Goal: Task Accomplishment & Management: Manage account settings

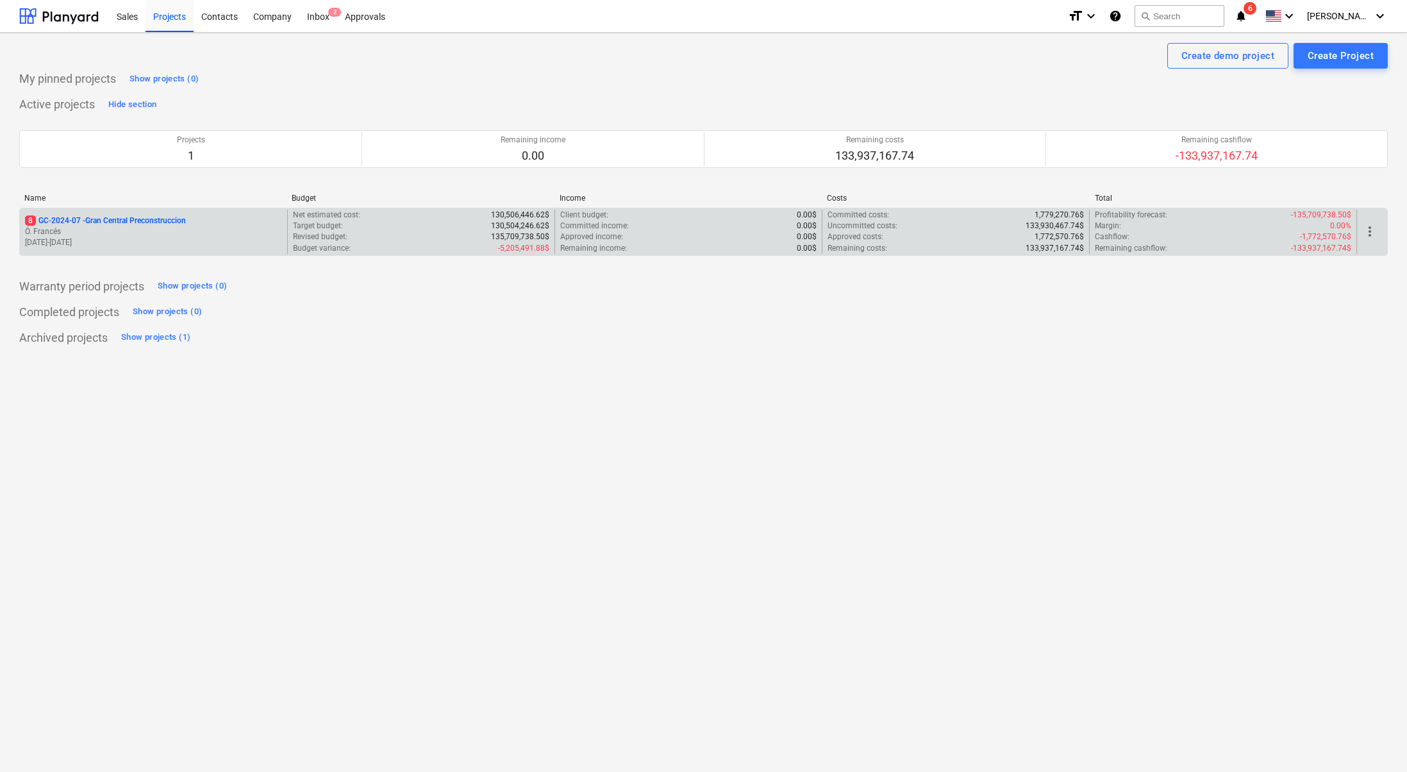
click at [211, 233] on p "Ó. Francés" at bounding box center [153, 231] width 257 height 11
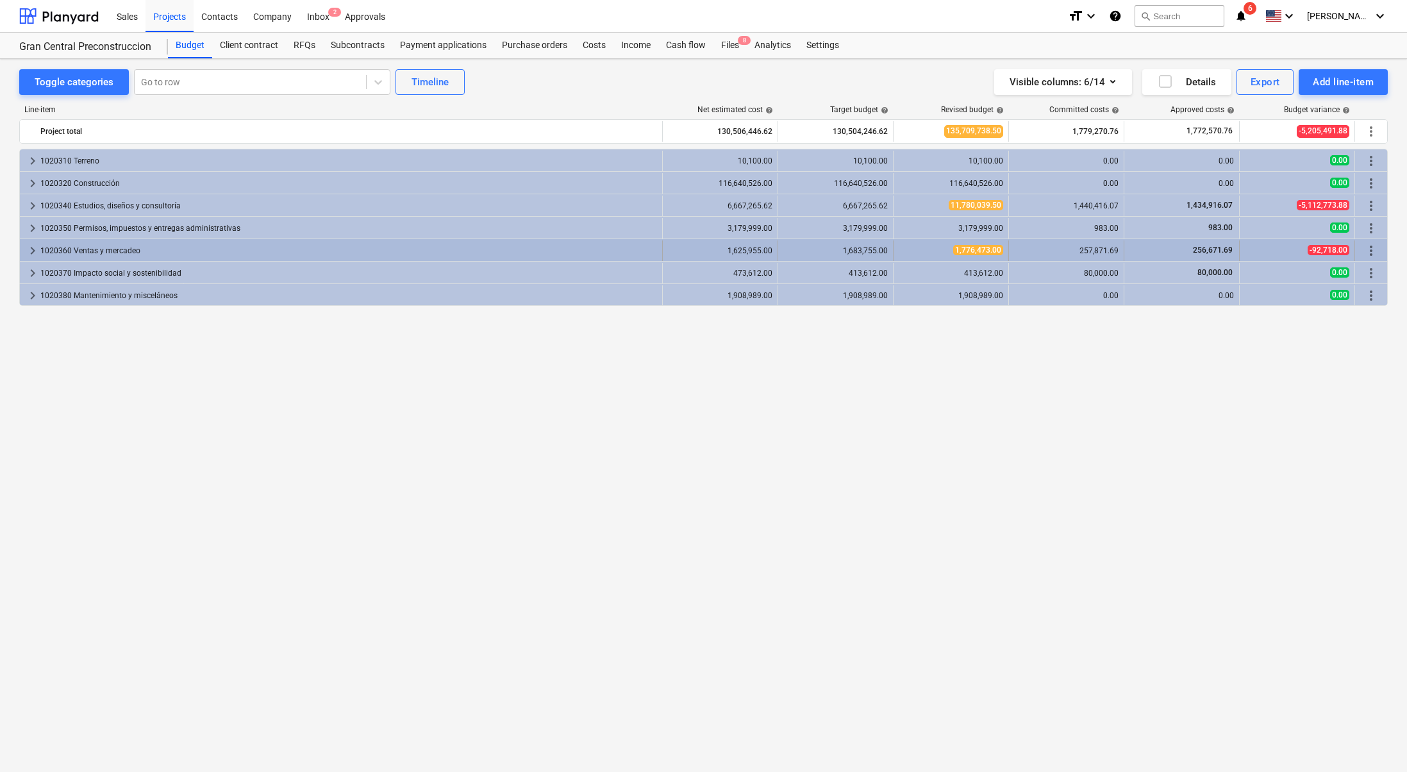
click at [36, 249] on span "keyboard_arrow_right" at bounding box center [32, 250] width 15 height 15
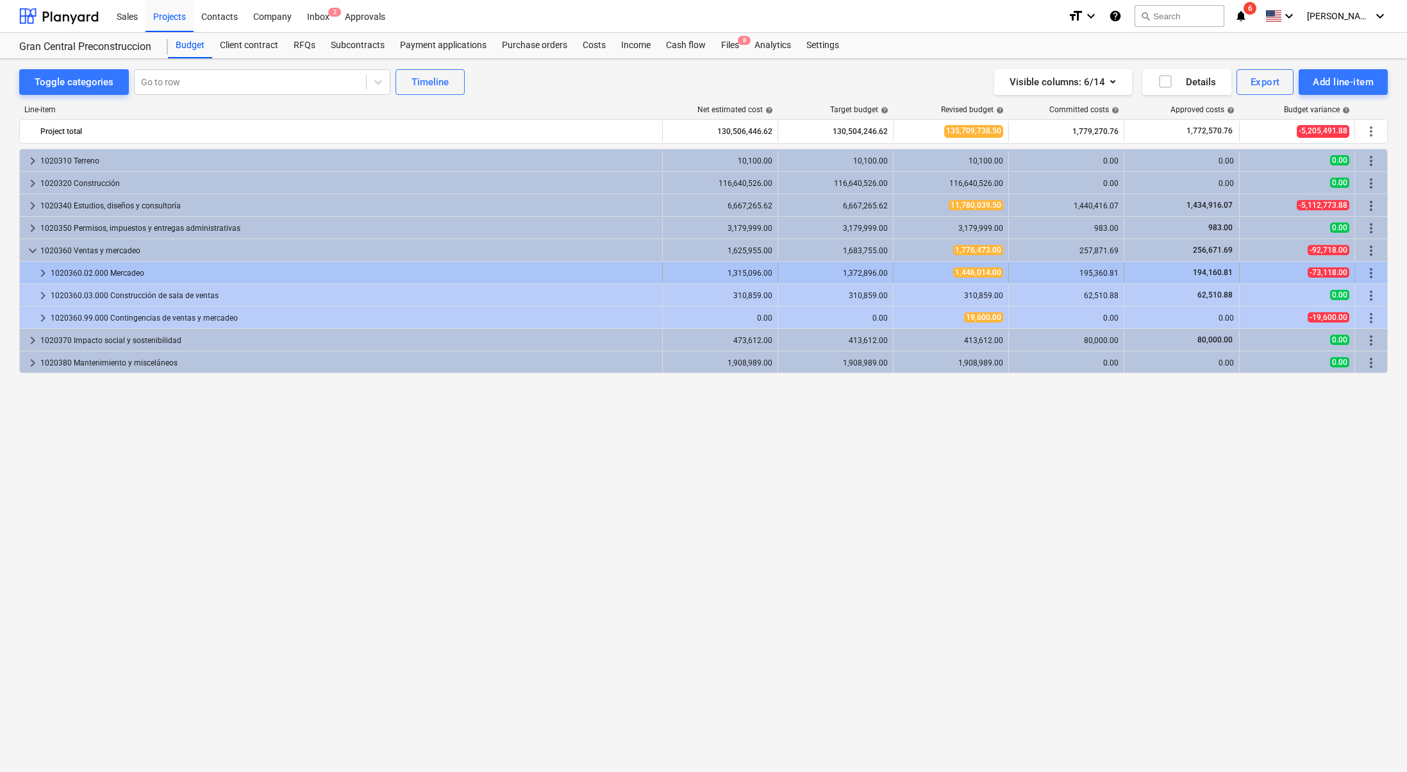
click at [42, 267] on span "keyboard_arrow_right" at bounding box center [42, 272] width 15 height 15
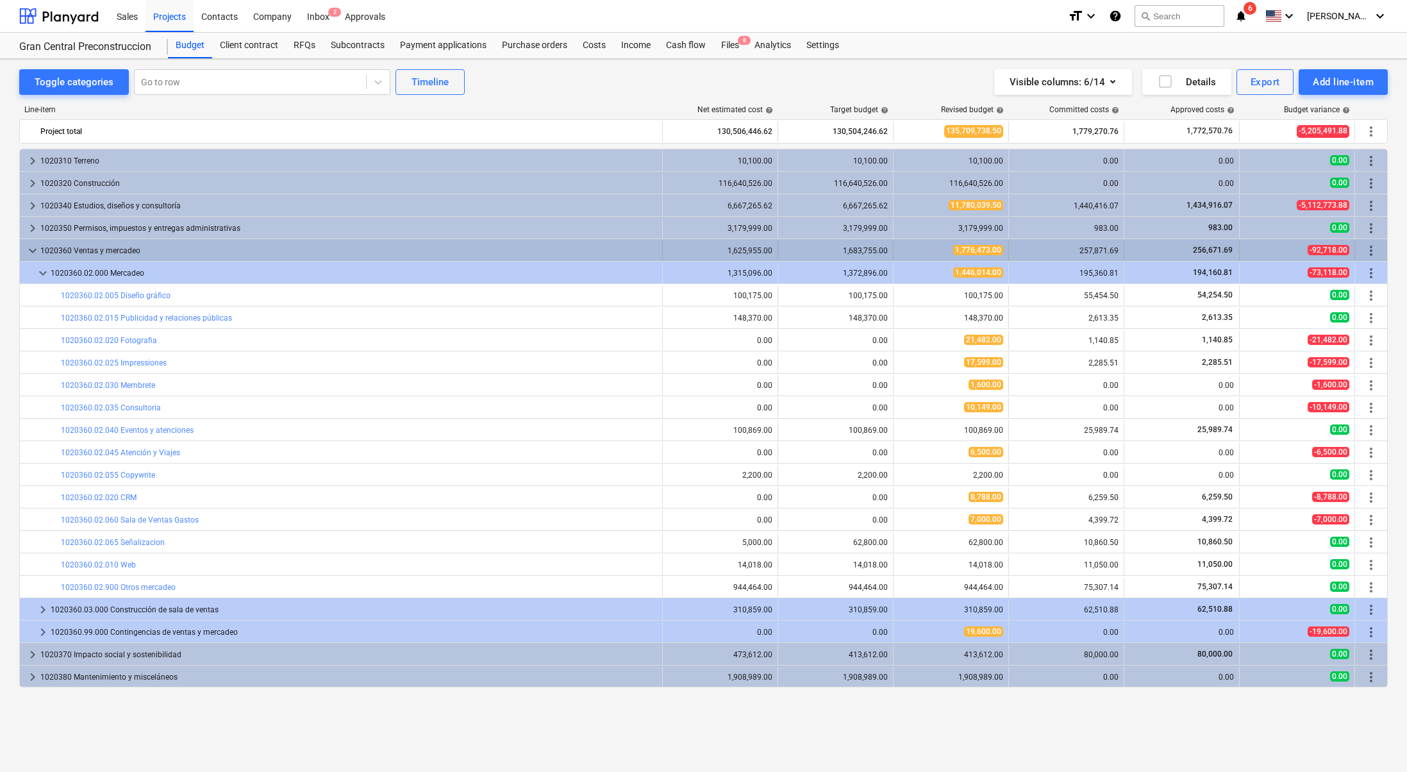
click at [35, 252] on span "keyboard_arrow_down" at bounding box center [32, 250] width 15 height 15
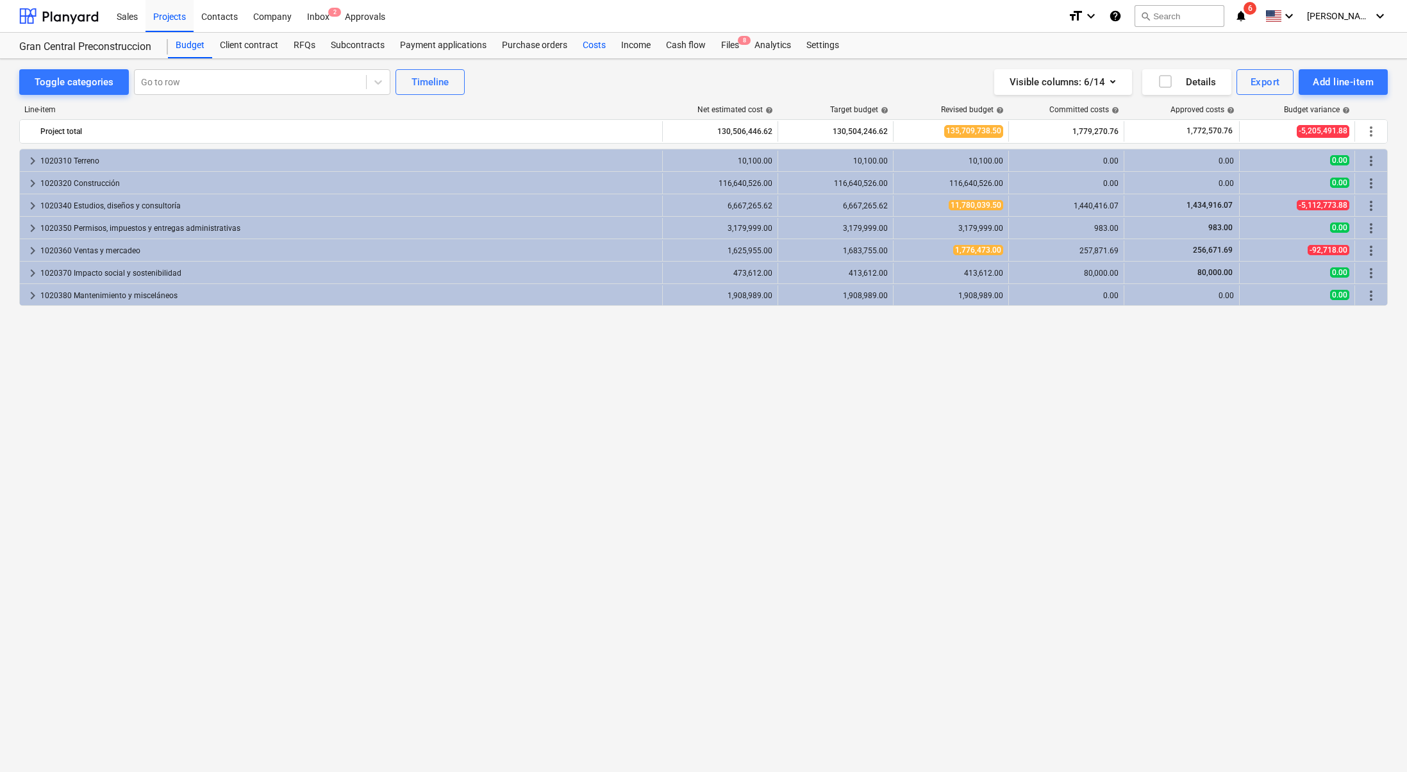
click at [598, 42] on div "Costs" at bounding box center [594, 46] width 38 height 26
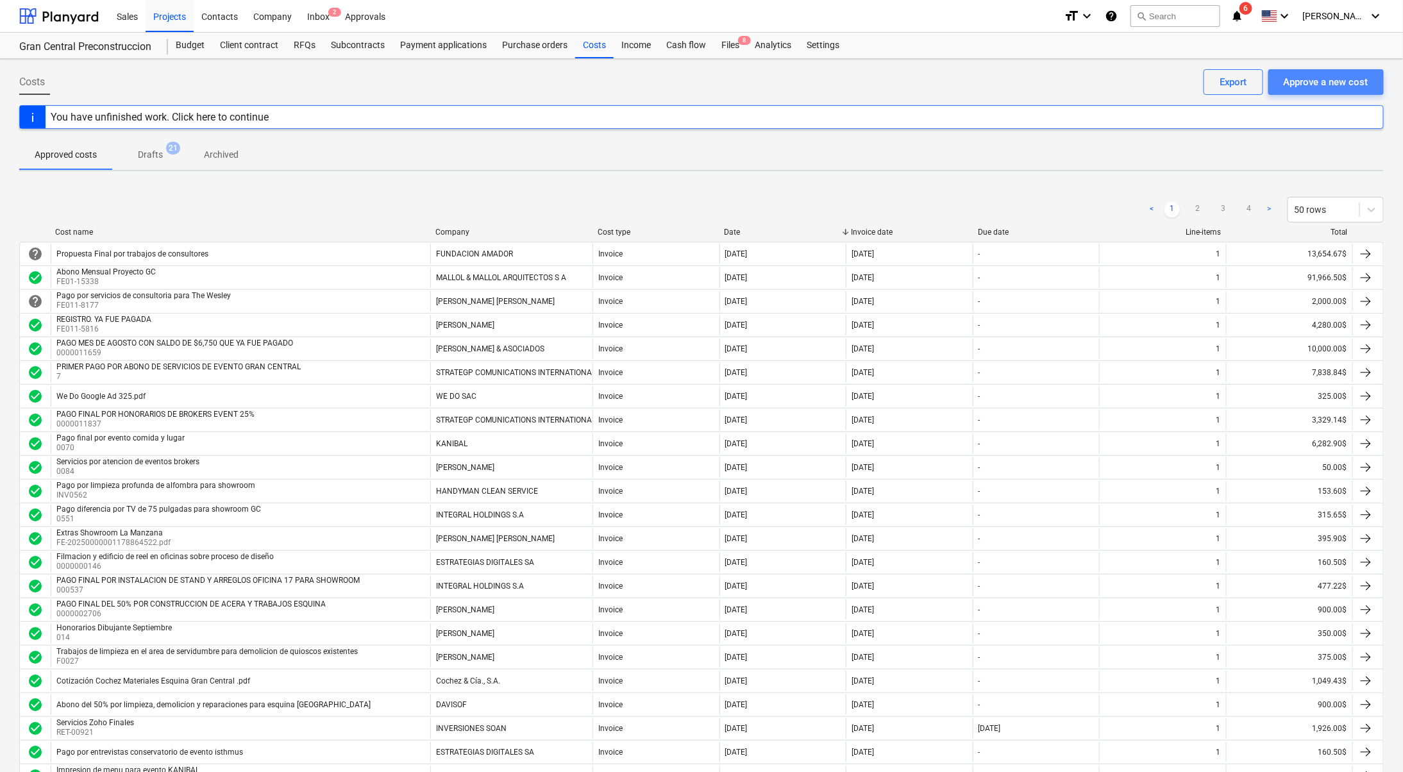
click at [1320, 79] on div "Approve a new cost" at bounding box center [1326, 82] width 85 height 17
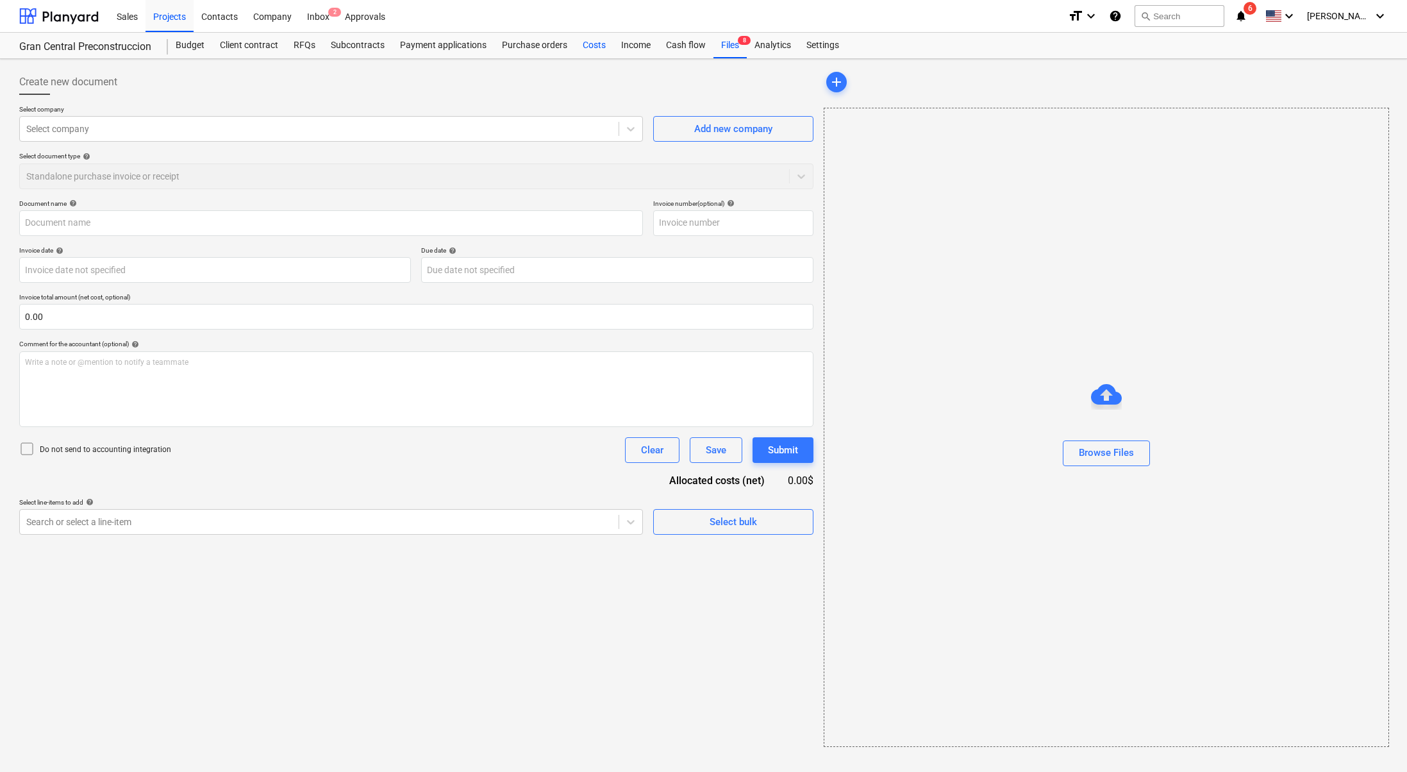
click at [592, 37] on div "Costs" at bounding box center [594, 46] width 38 height 26
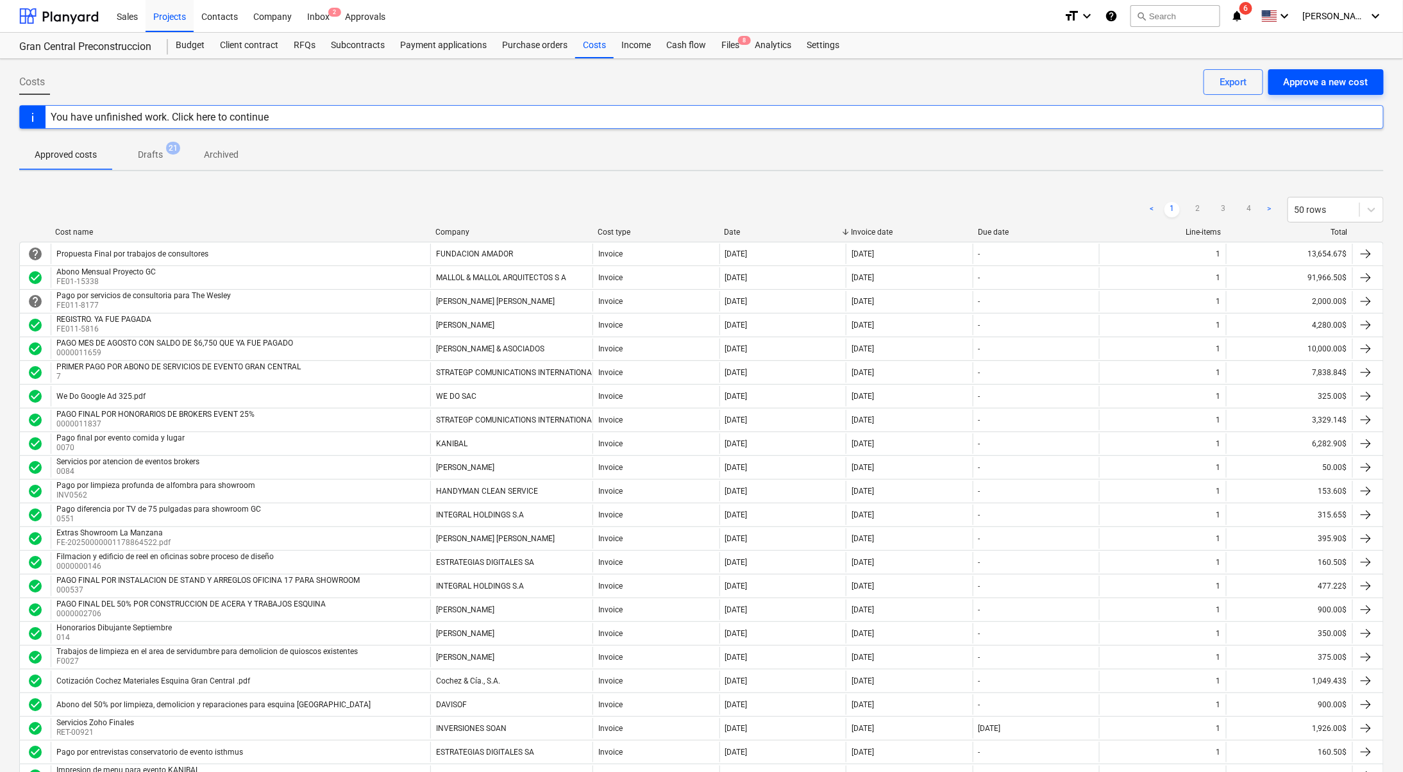
click at [1334, 81] on div "Approve a new cost" at bounding box center [1326, 82] width 85 height 17
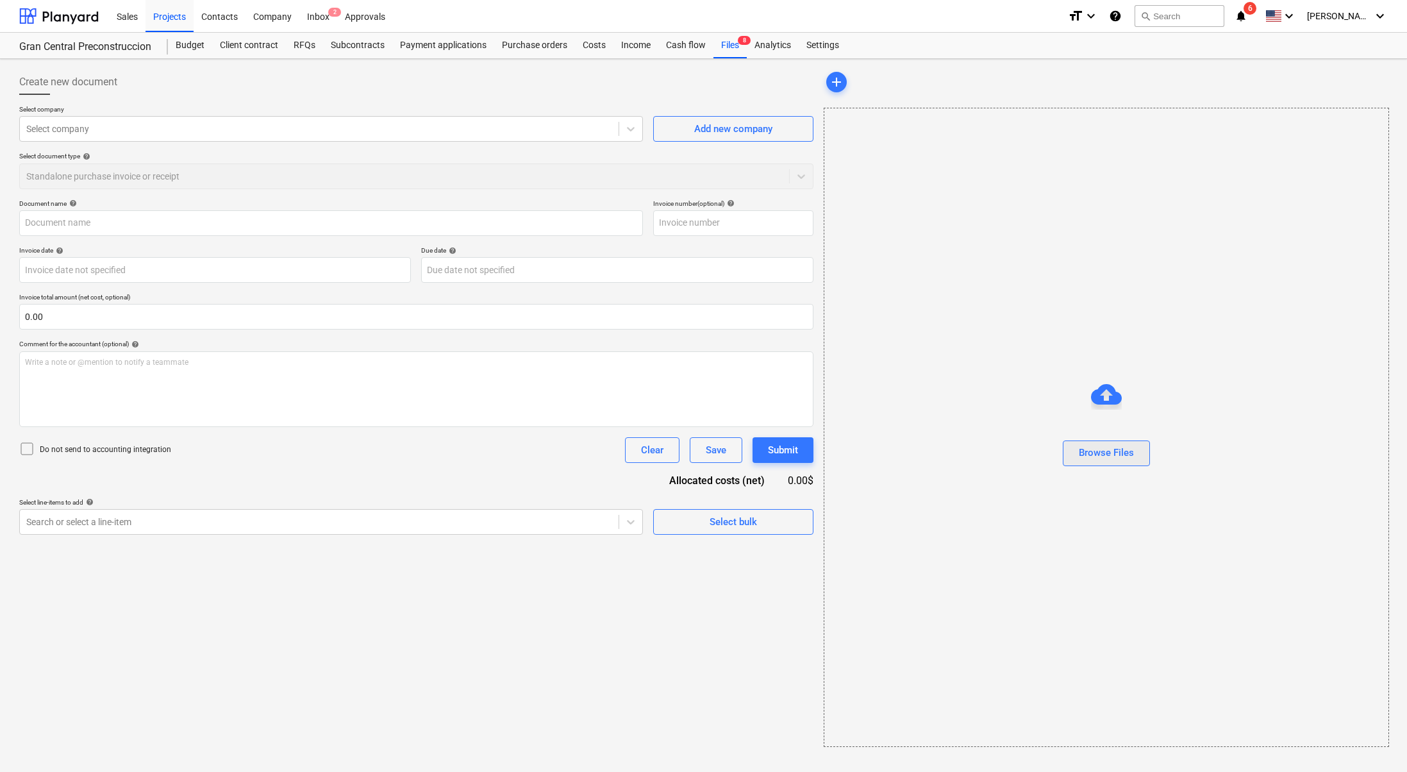
click at [1133, 450] on div "Browse Files" at bounding box center [1106, 452] width 55 height 17
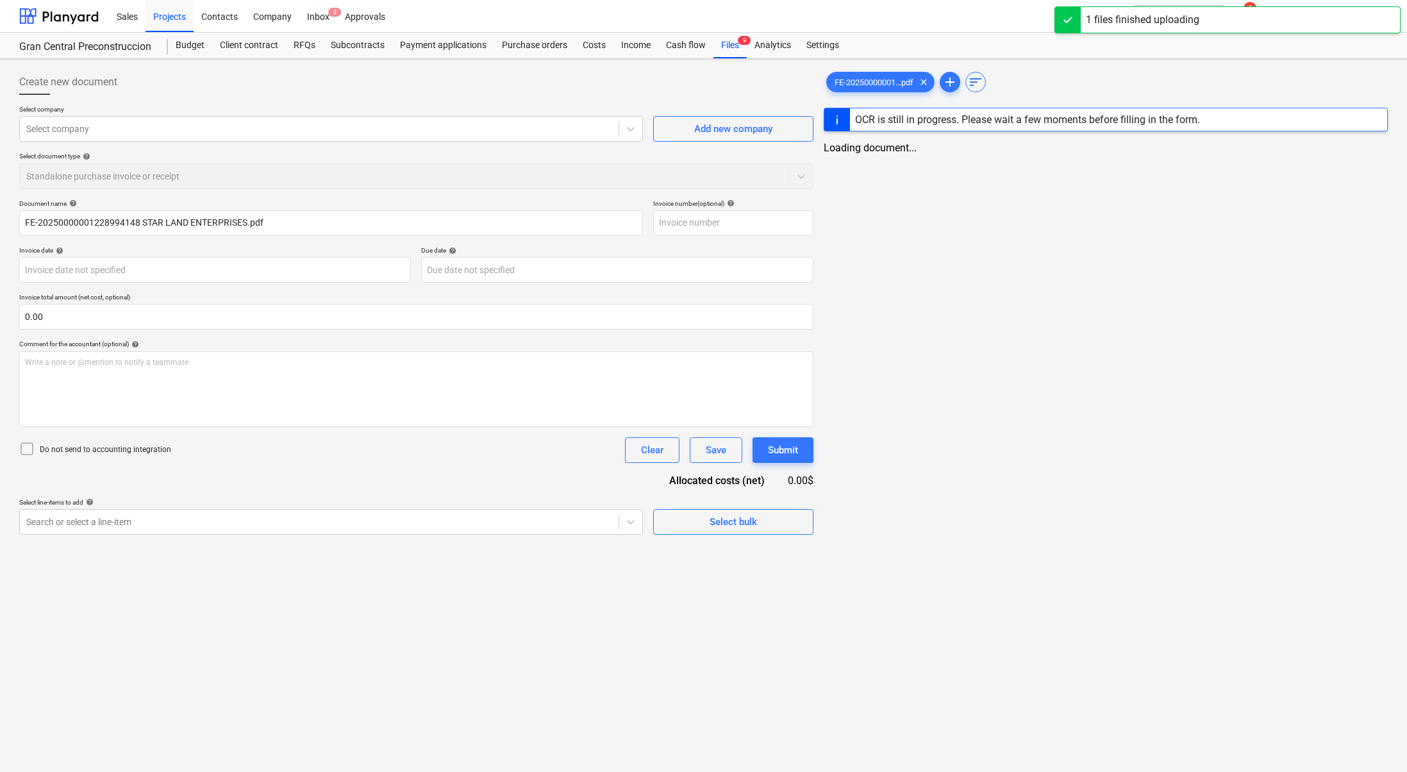
type input "FE-20250000001228994148 STAR LAND ENTERPRISES.pdf"
click at [406, 130] on div at bounding box center [317, 128] width 583 height 13
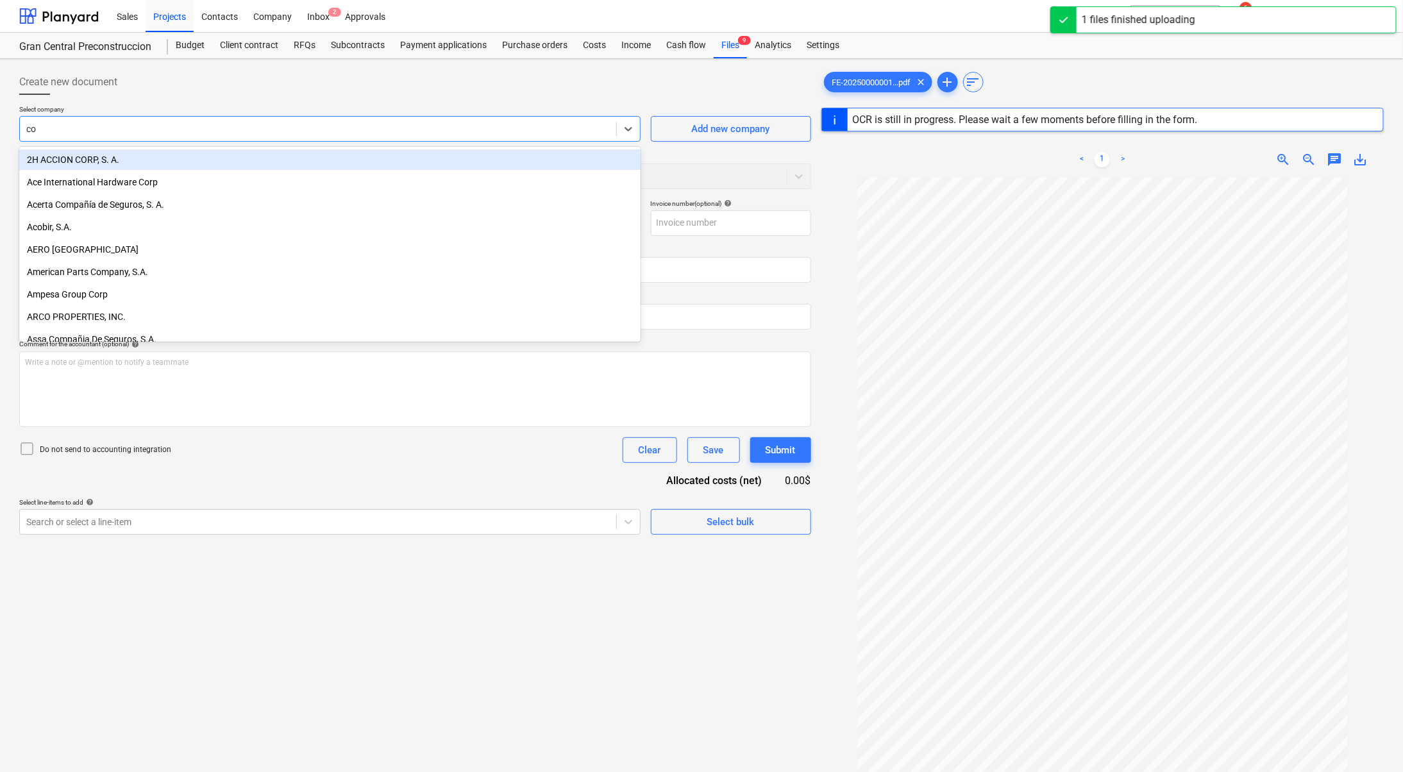
type input "c"
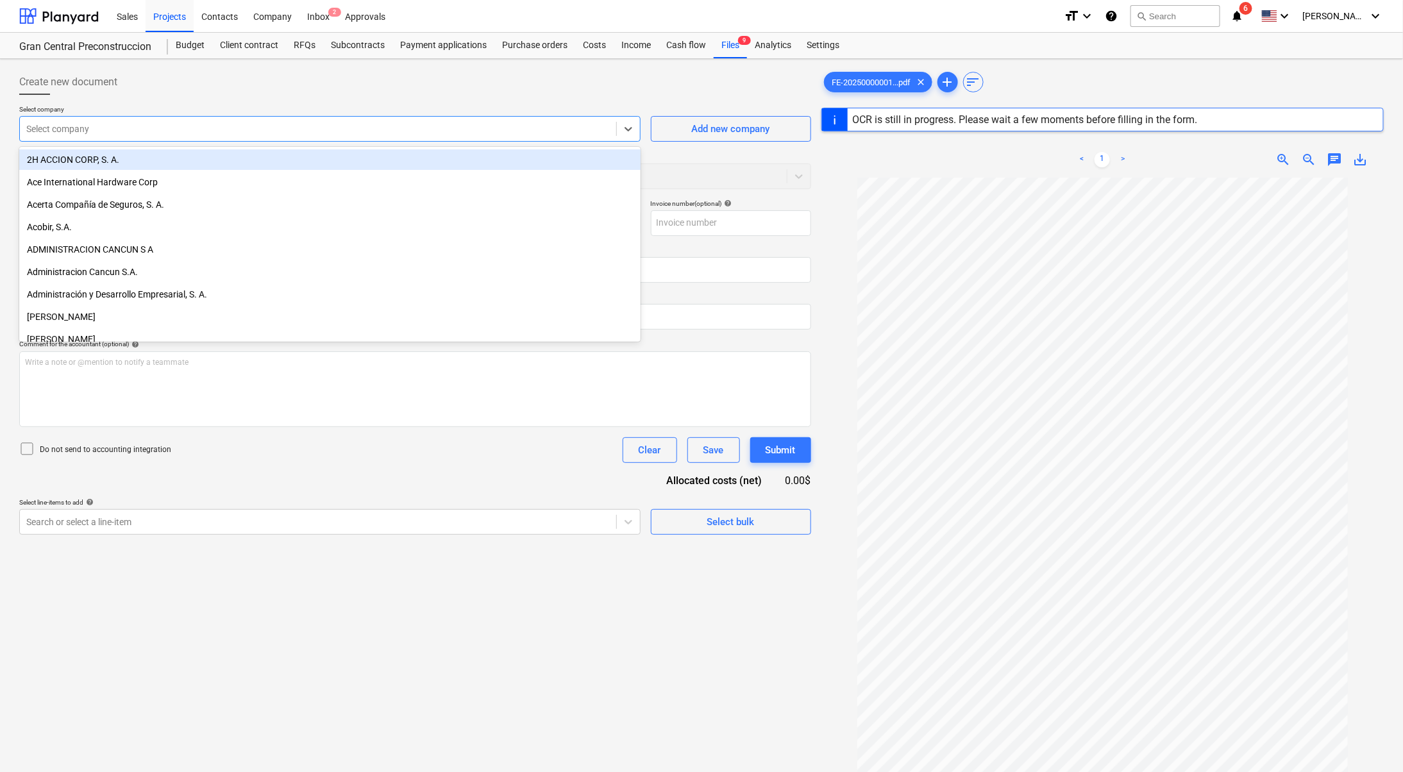
type input "1"
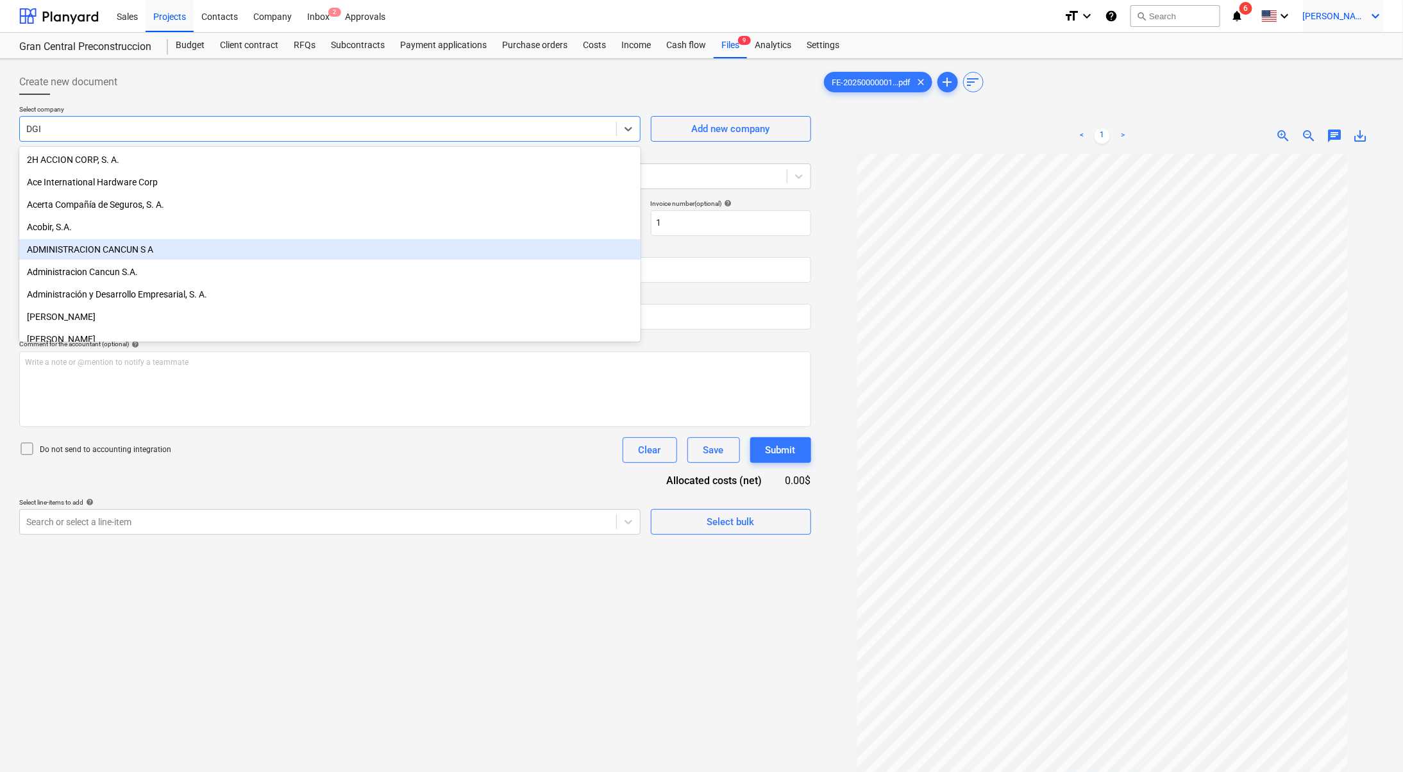
click at [1354, 15] on span "[PERSON_NAME]" at bounding box center [1335, 16] width 64 height 10
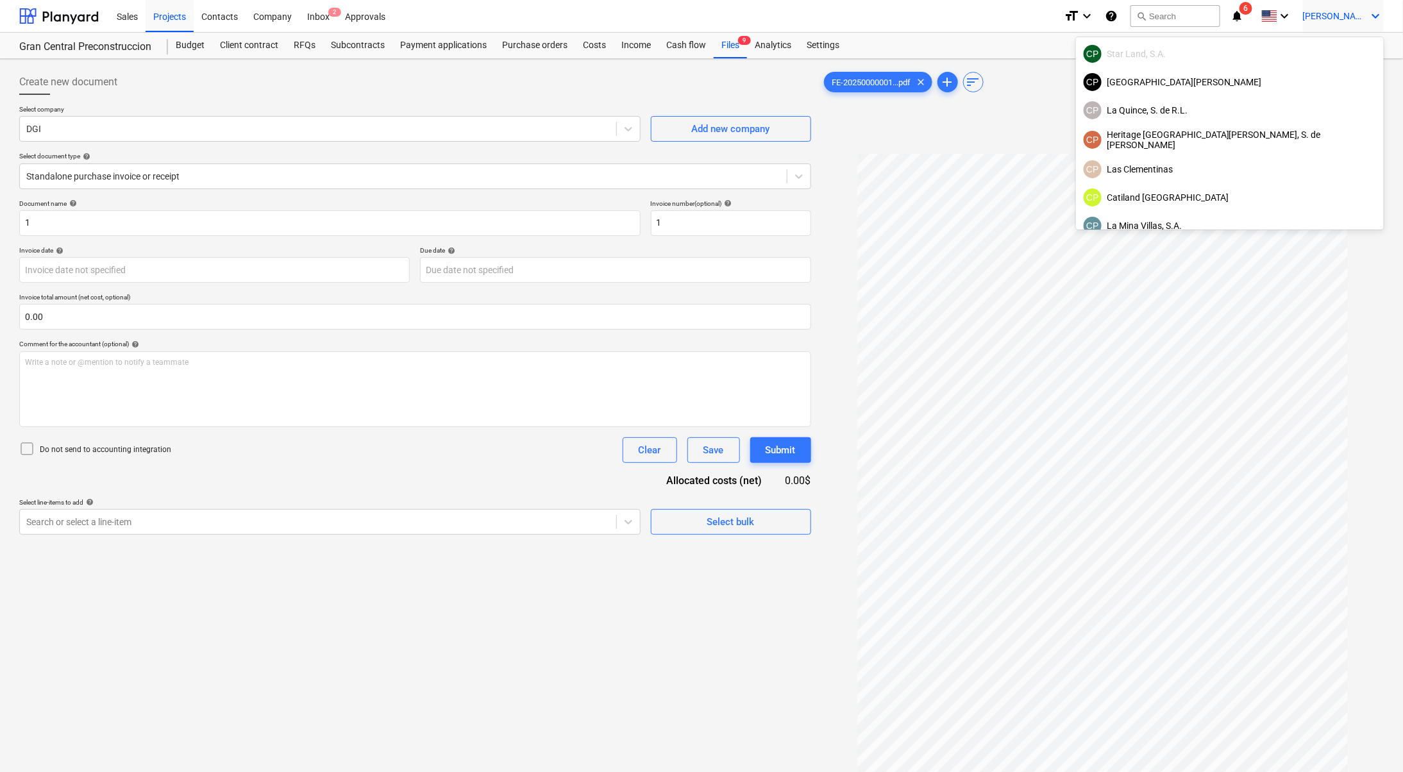
click at [1314, 20] on div at bounding box center [701, 386] width 1403 height 772
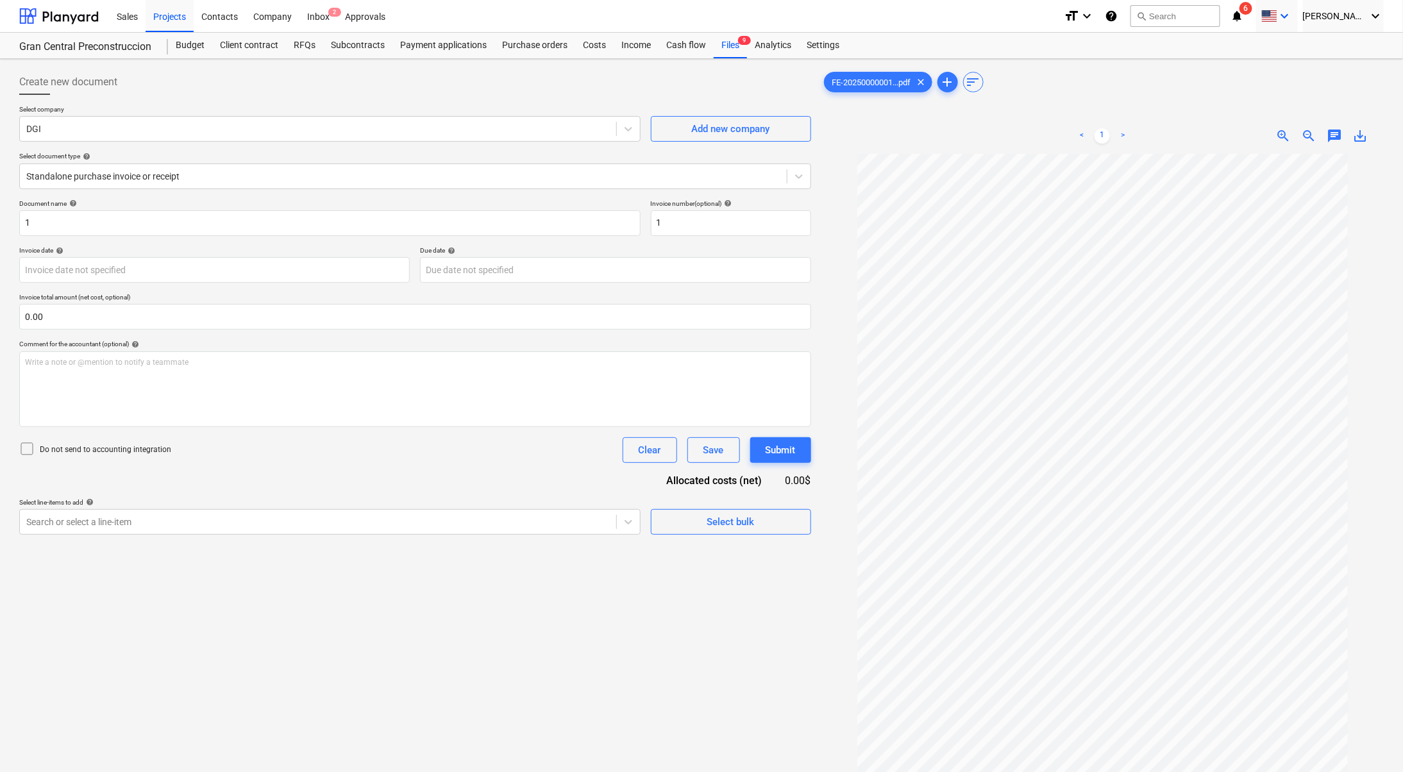
click at [1293, 13] on icon "keyboard_arrow_down" at bounding box center [1284, 15] width 15 height 15
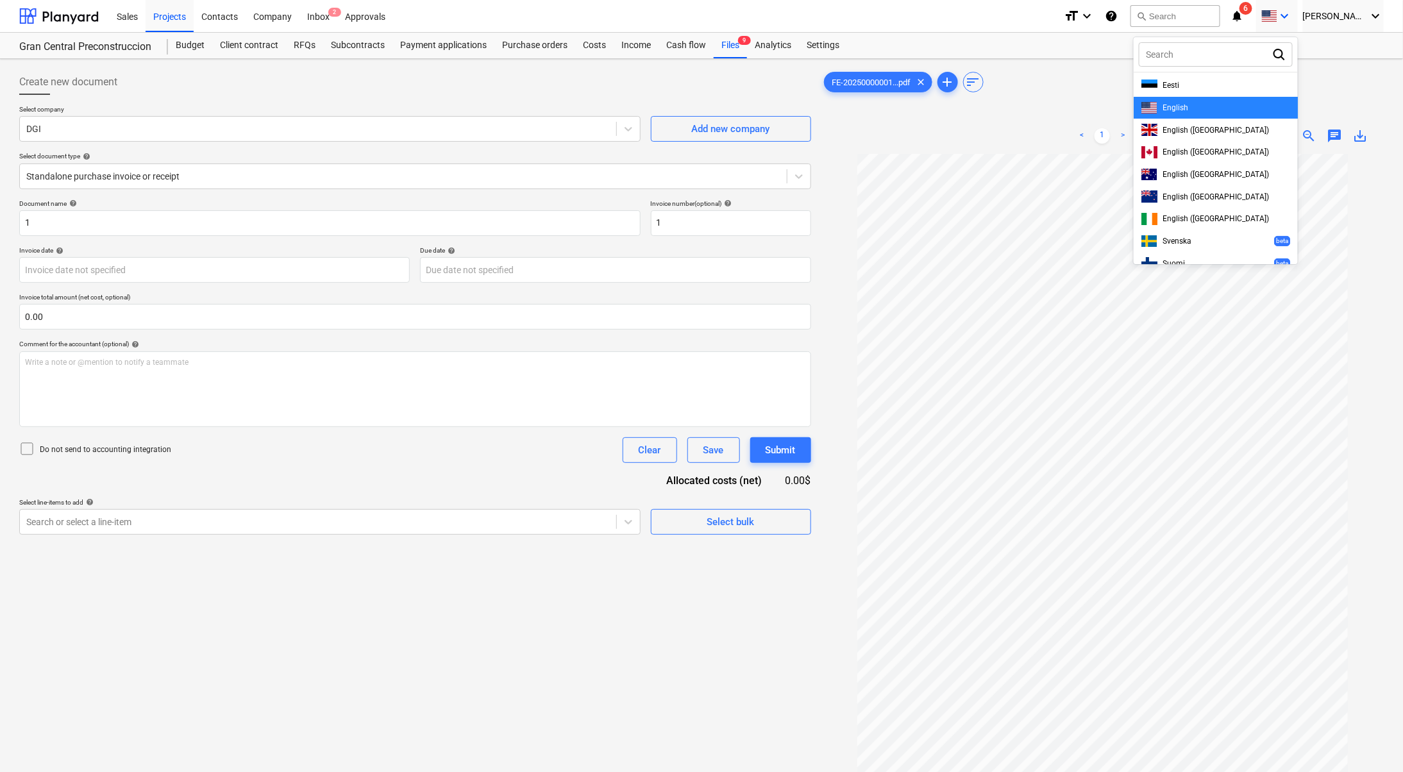
click at [1273, 15] on div at bounding box center [701, 386] width 1403 height 772
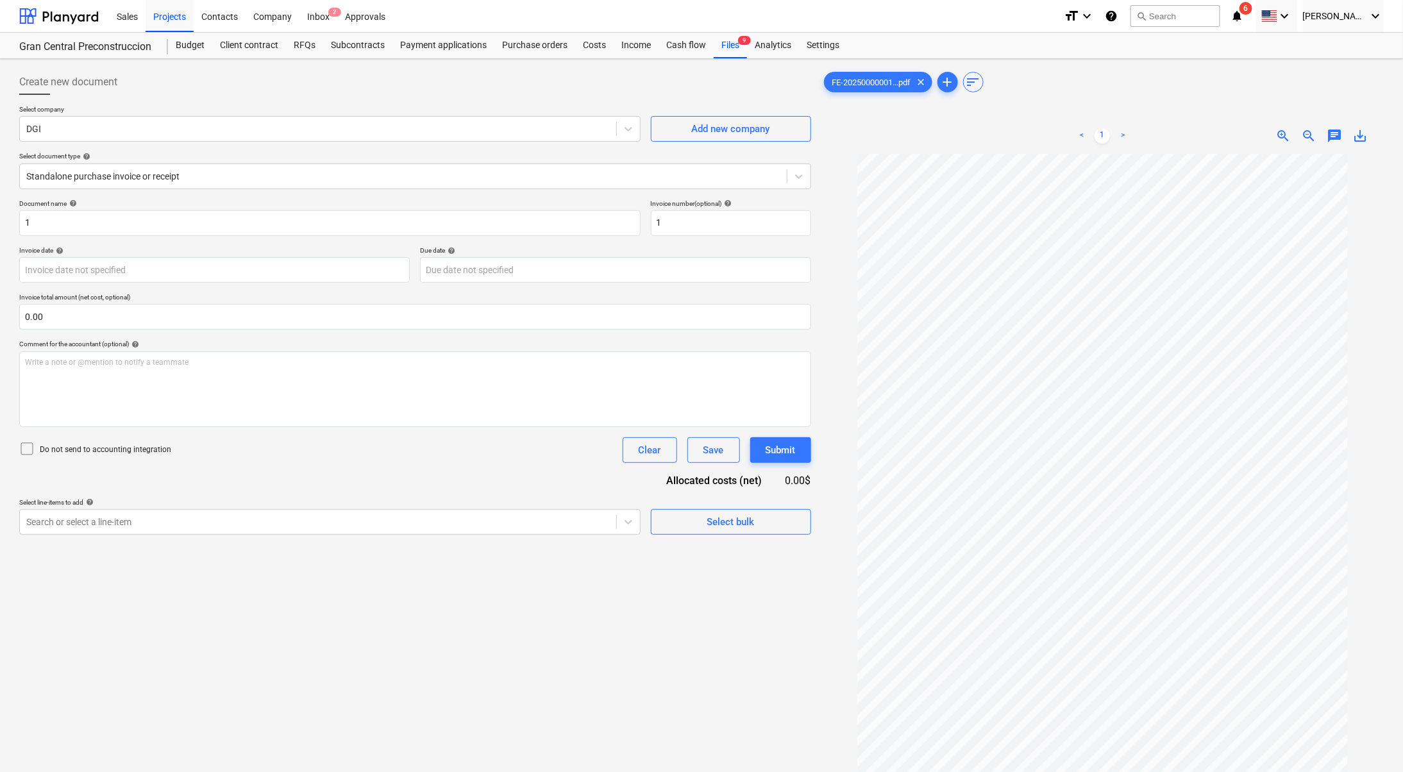
click at [1243, 15] on icon "notifications" at bounding box center [1236, 15] width 13 height 15
click at [822, 35] on div "Settings" at bounding box center [823, 46] width 48 height 26
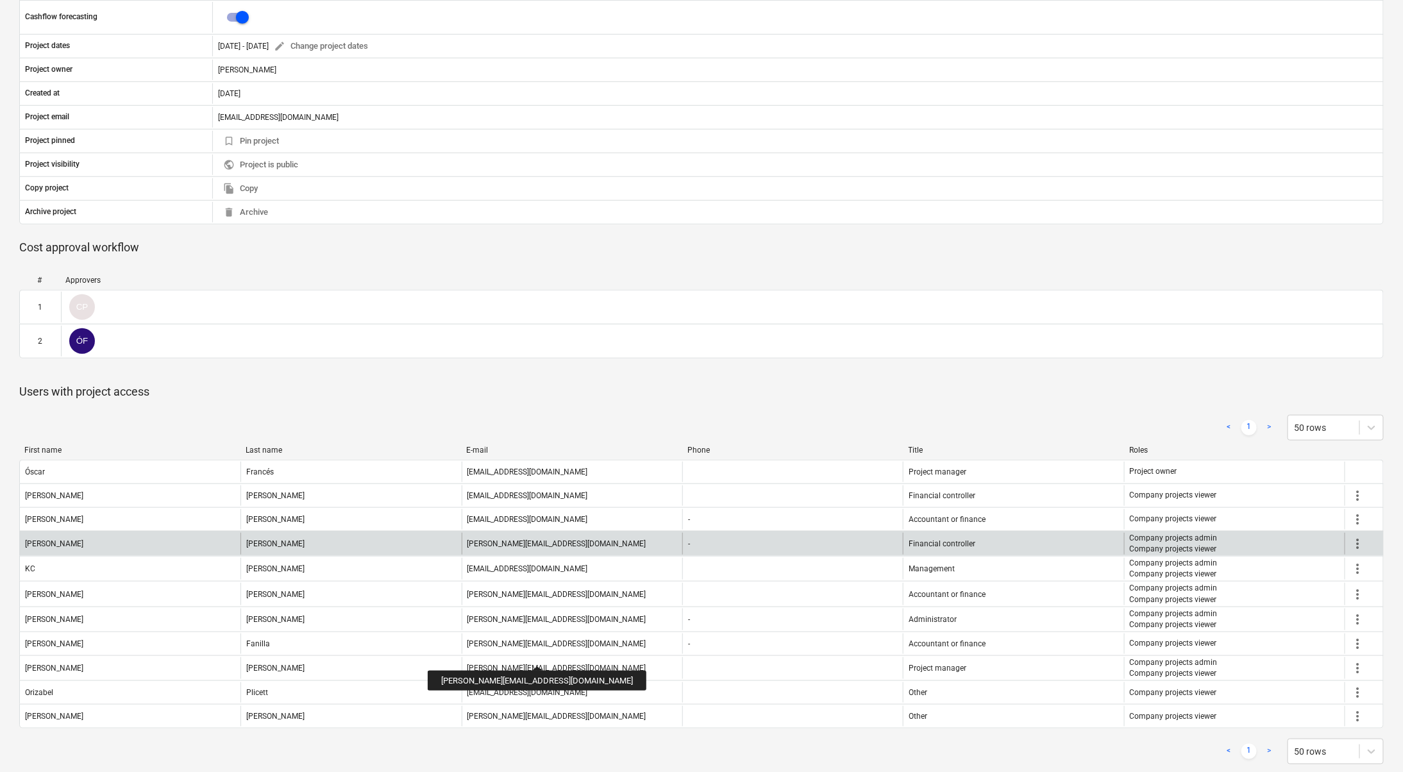
scroll to position [300, 0]
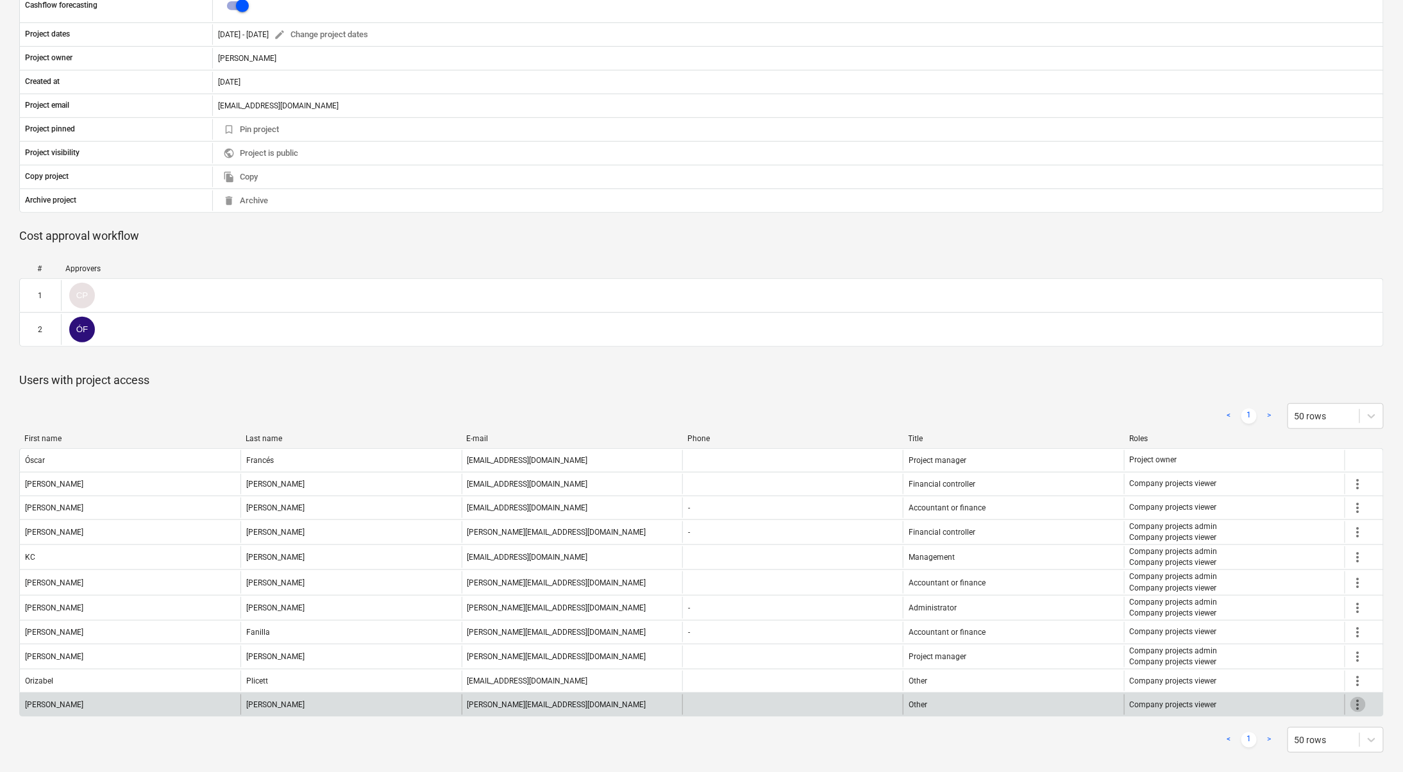
click at [1361, 701] on span "more_vert" at bounding box center [1357, 704] width 15 height 15
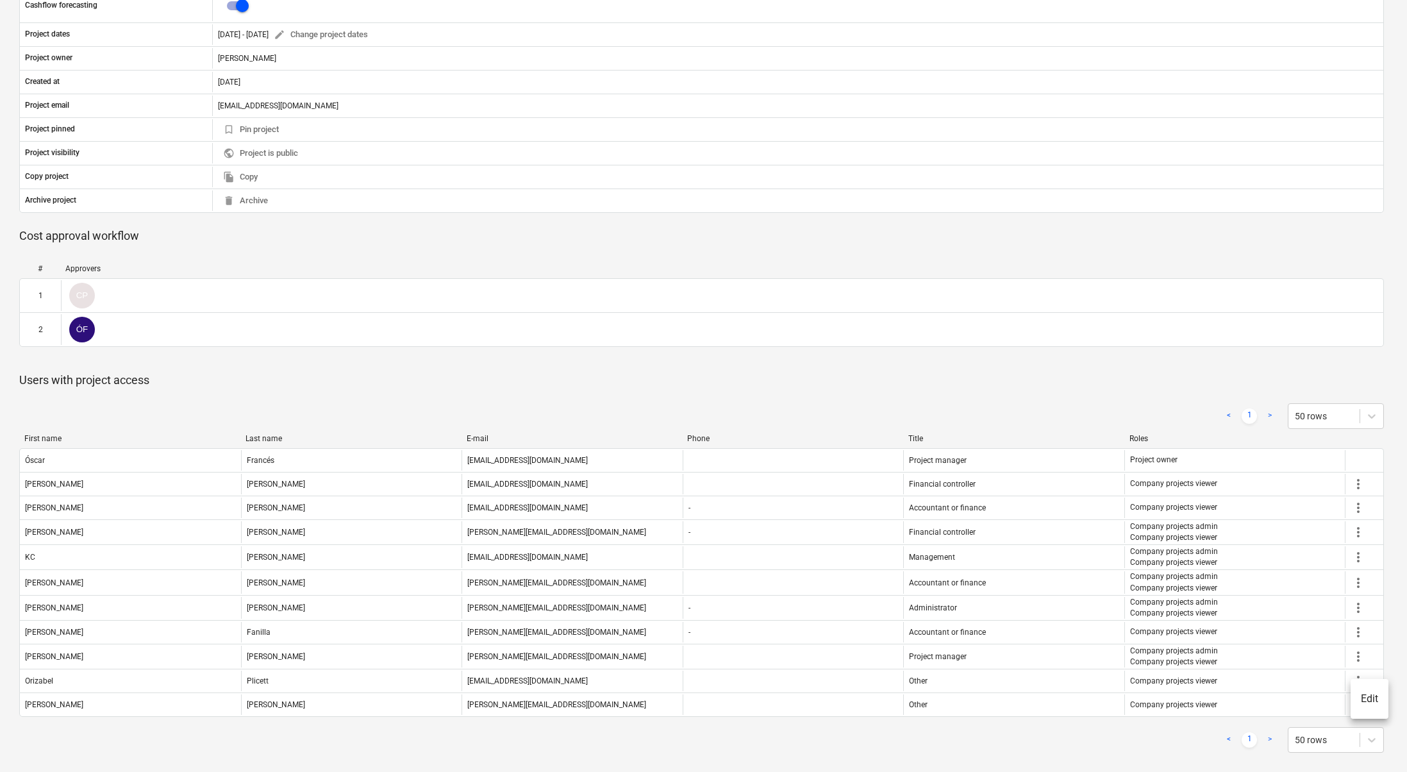
click at [1364, 696] on li "Edit" at bounding box center [1370, 698] width 38 height 29
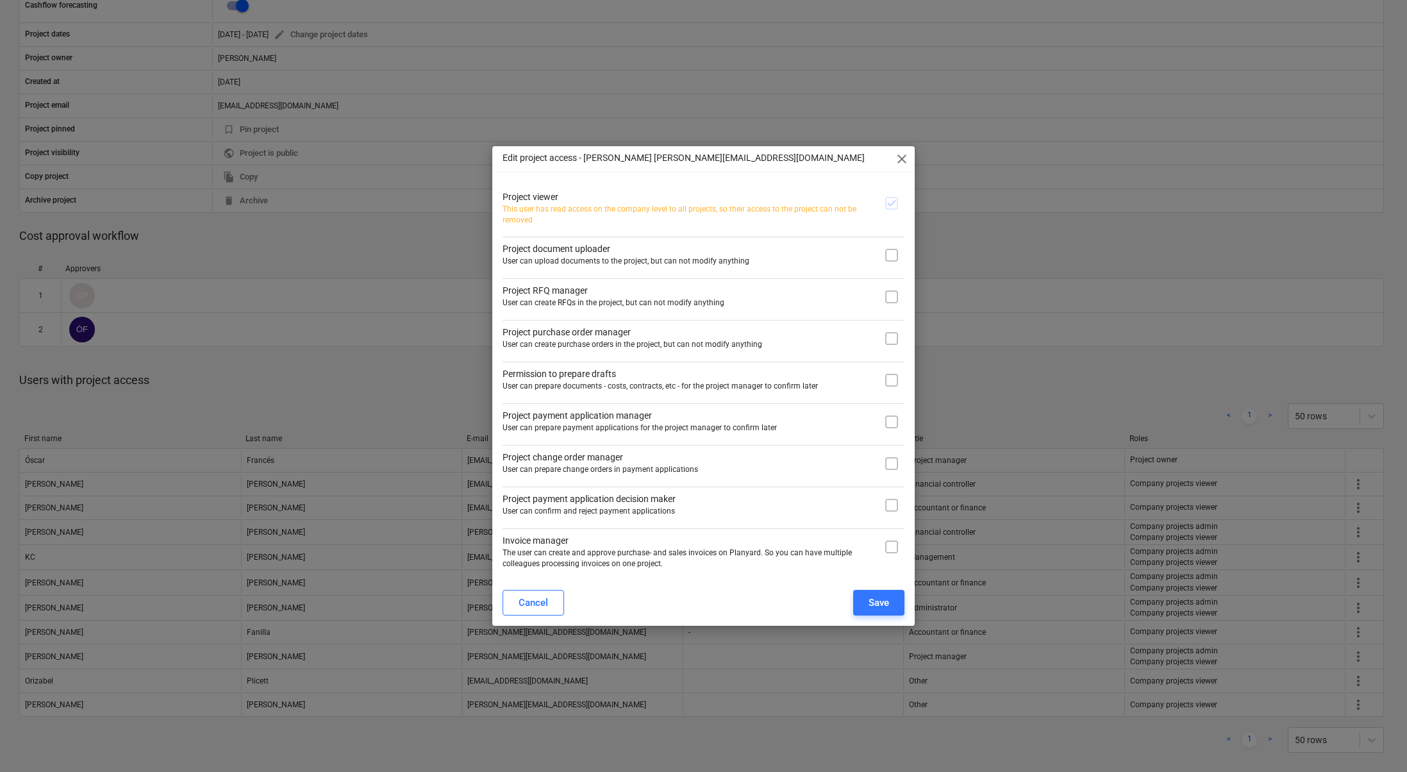
click at [890, 251] on input "checkbox" at bounding box center [892, 255] width 26 height 26
checkbox input "true"
click at [895, 381] on input "checkbox" at bounding box center [892, 380] width 26 height 26
checkbox input "true"
click at [893, 423] on input "checkbox" at bounding box center [892, 422] width 26 height 26
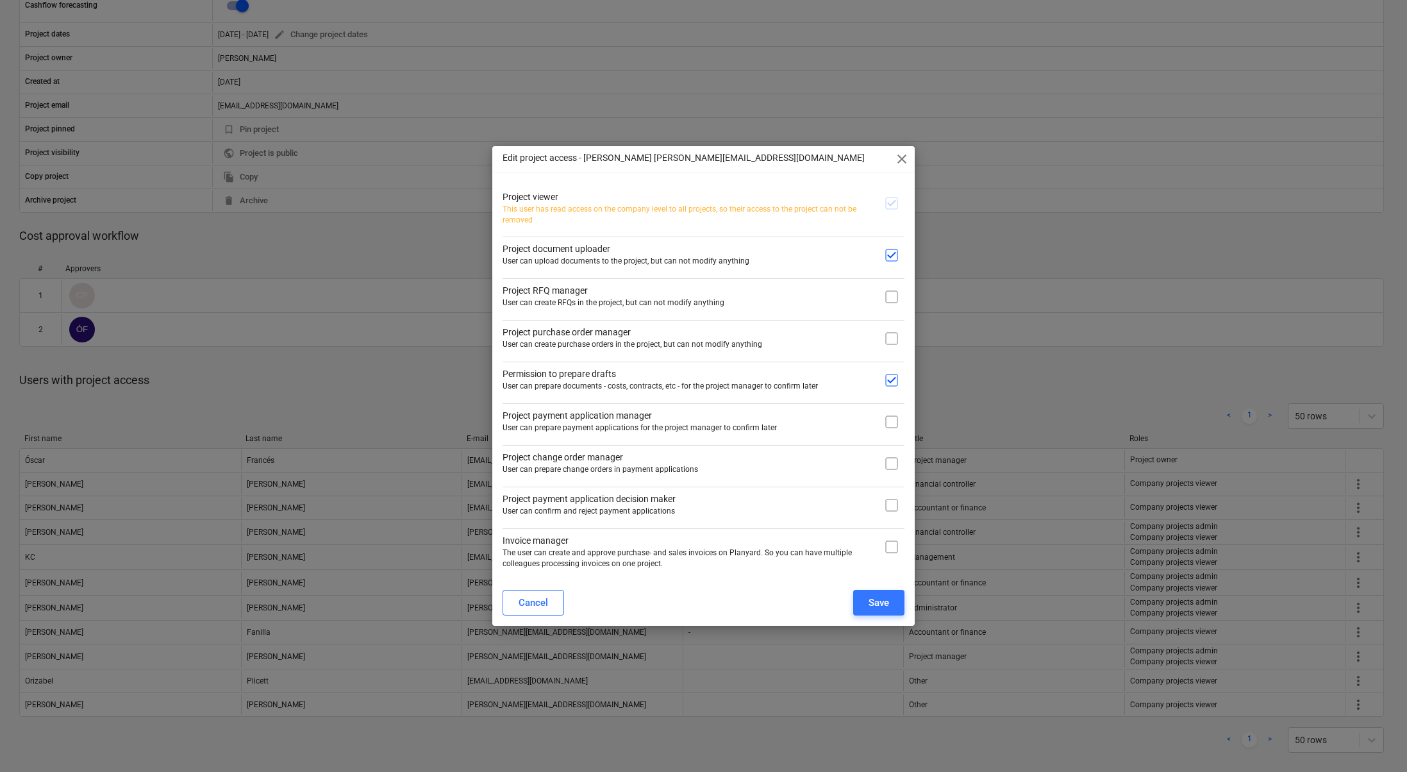
checkbox input "true"
click at [889, 546] on input "checkbox" at bounding box center [892, 547] width 26 height 26
checkbox input "true"
click at [880, 597] on div "Save" at bounding box center [879, 602] width 21 height 17
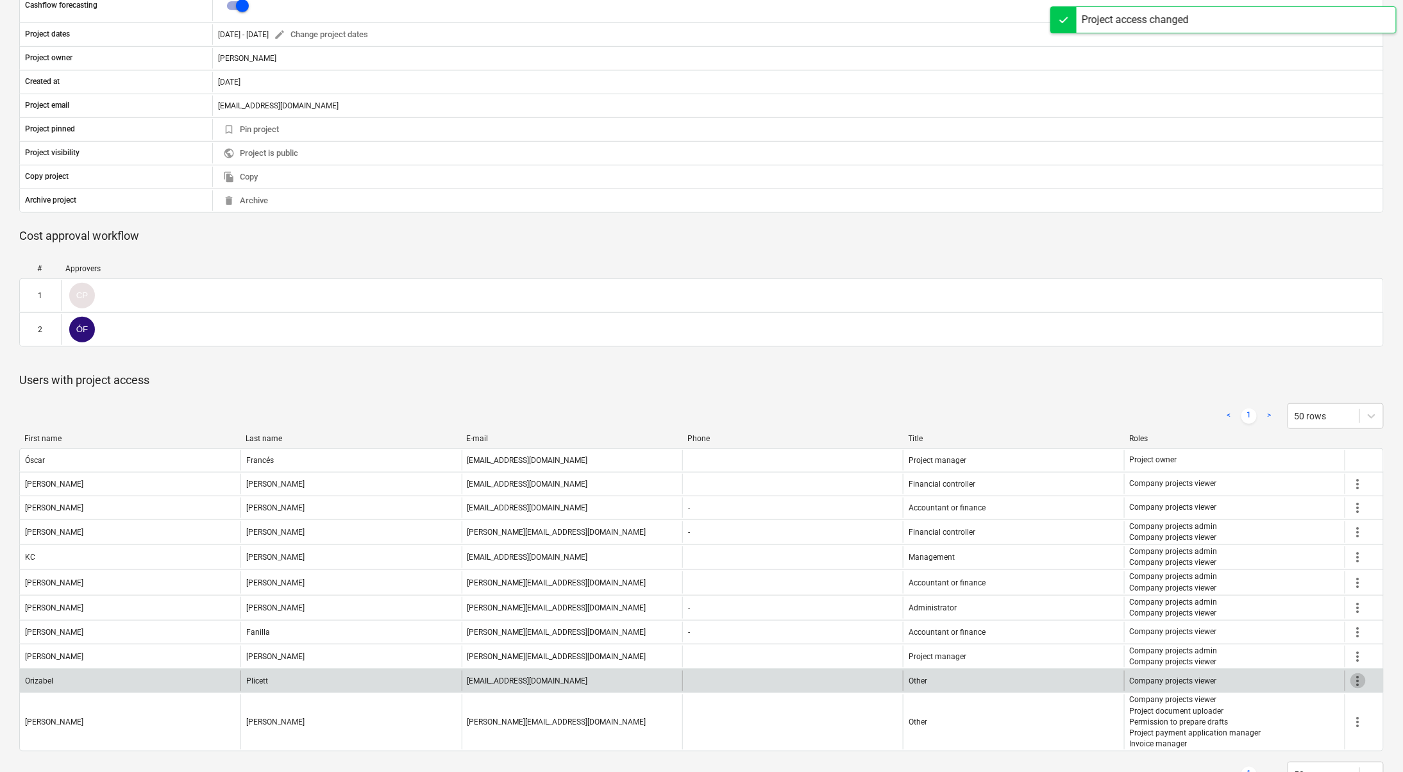
click at [1361, 673] on span "more_vert" at bounding box center [1357, 680] width 15 height 15
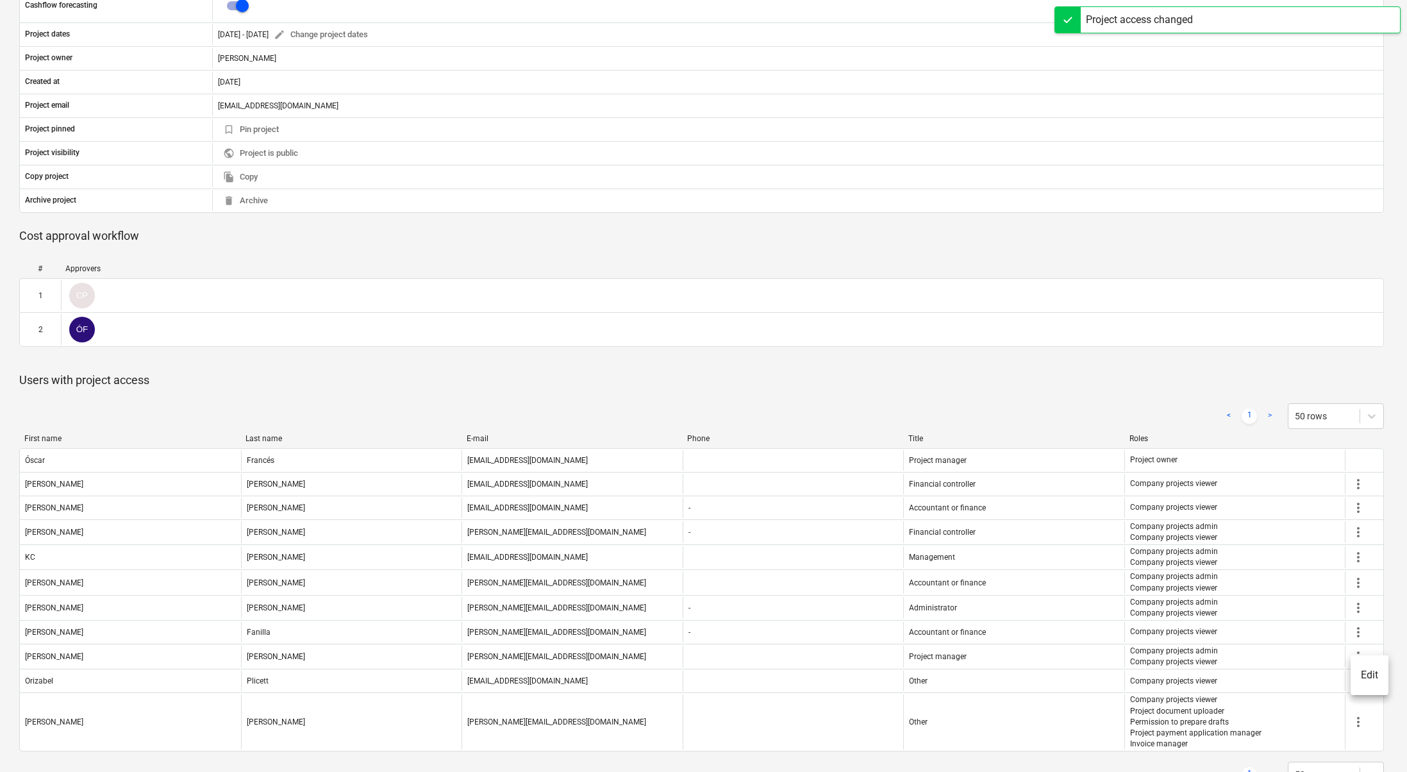
click at [1367, 679] on li "Edit" at bounding box center [1370, 674] width 38 height 29
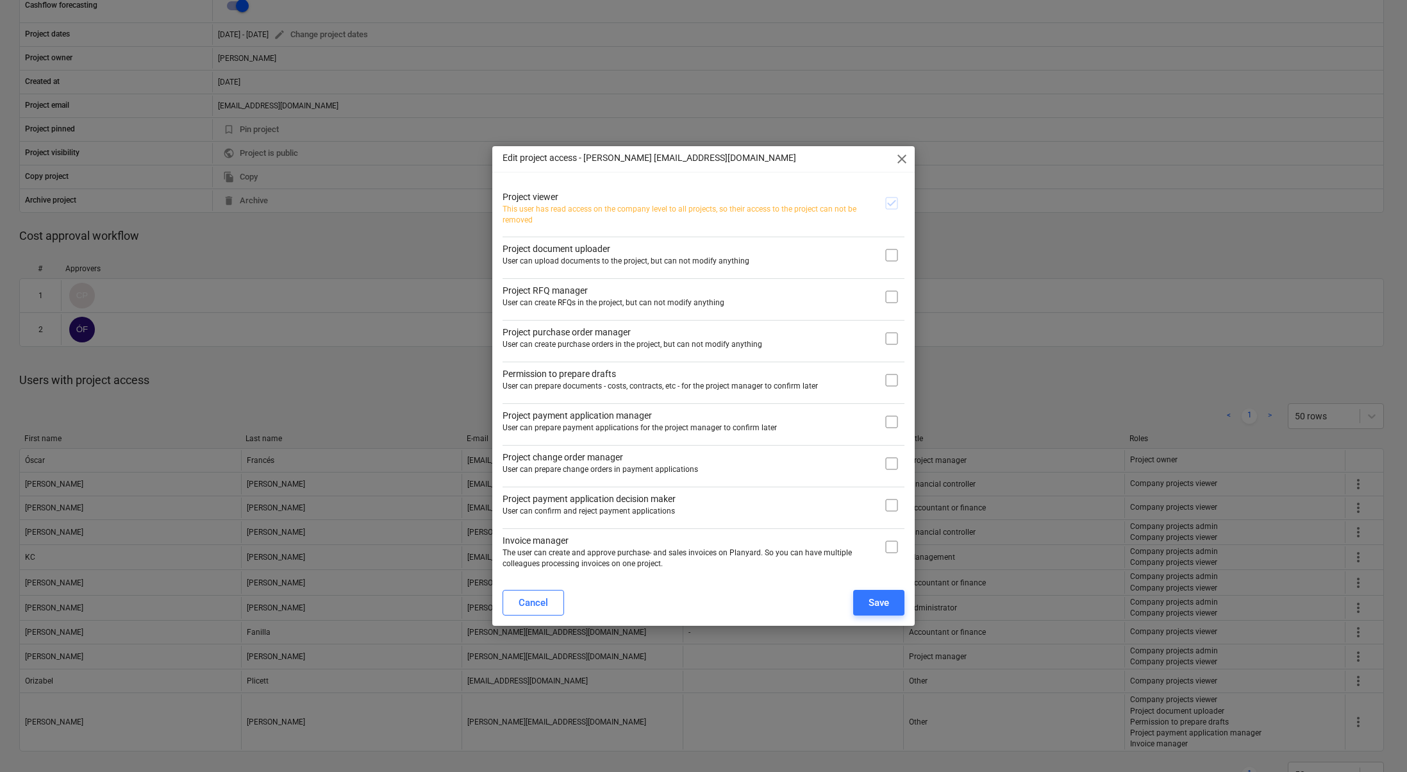
click at [899, 205] on div at bounding box center [892, 207] width 26 height 35
click at [889, 251] on input "checkbox" at bounding box center [892, 255] width 26 height 26
checkbox input "true"
click at [888, 551] on input "checkbox" at bounding box center [892, 547] width 26 height 26
checkbox input "true"
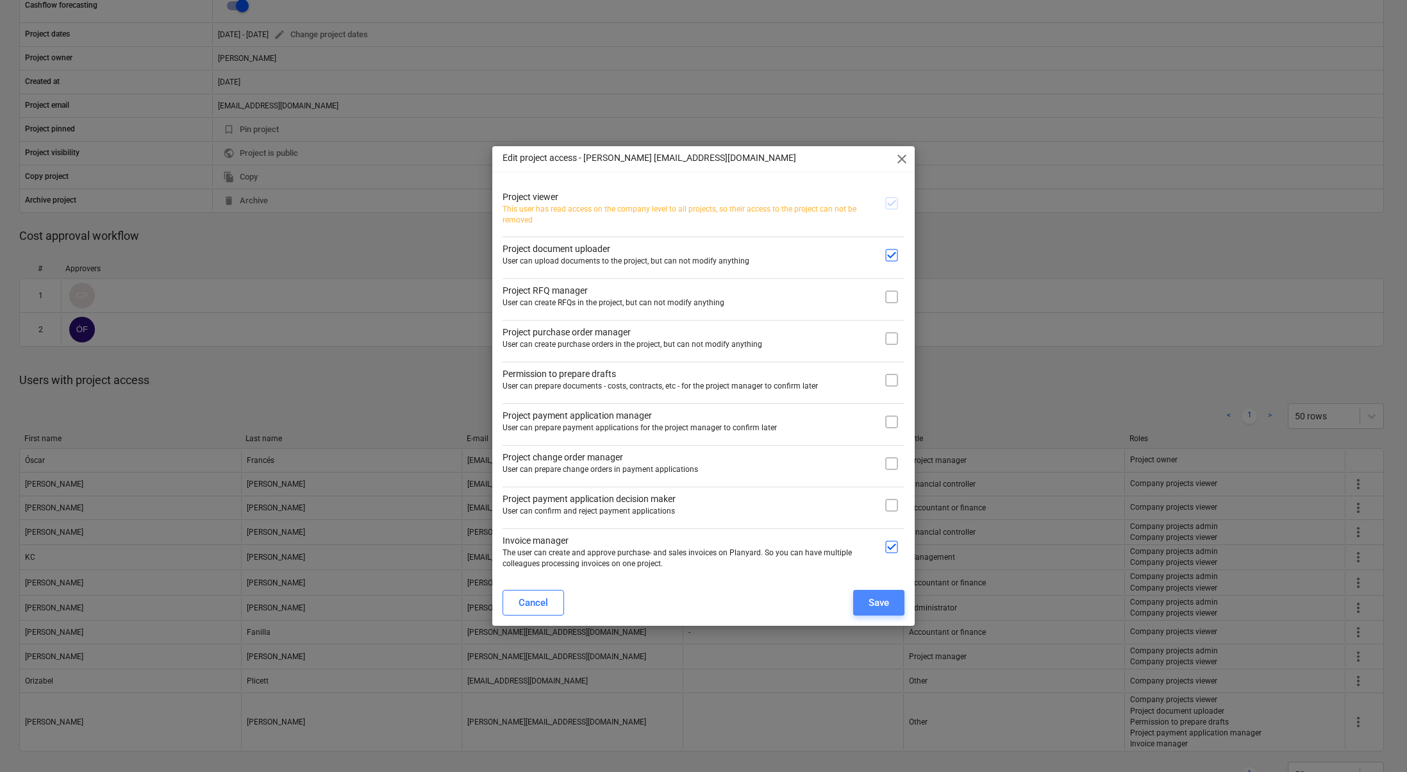
click at [878, 598] on div "Save" at bounding box center [879, 602] width 21 height 17
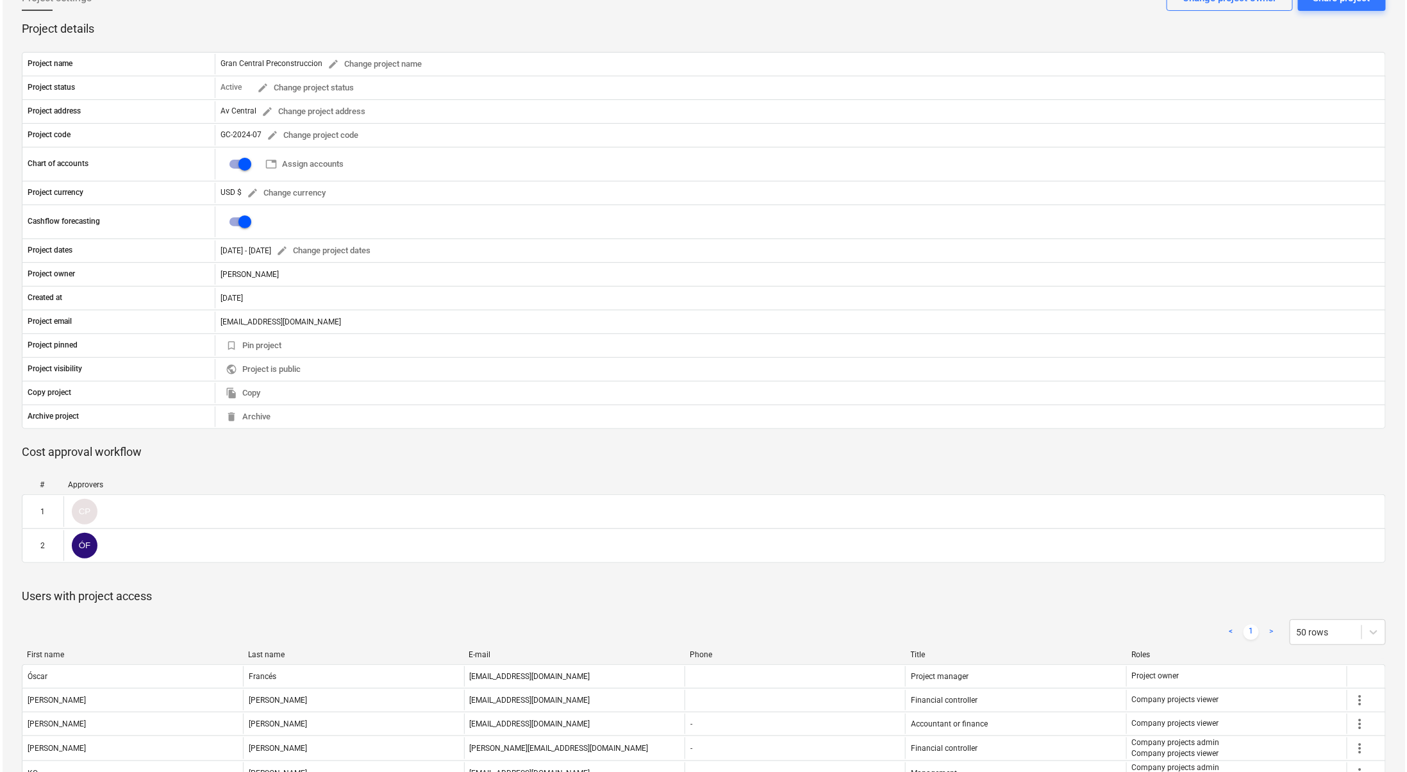
scroll to position [0, 0]
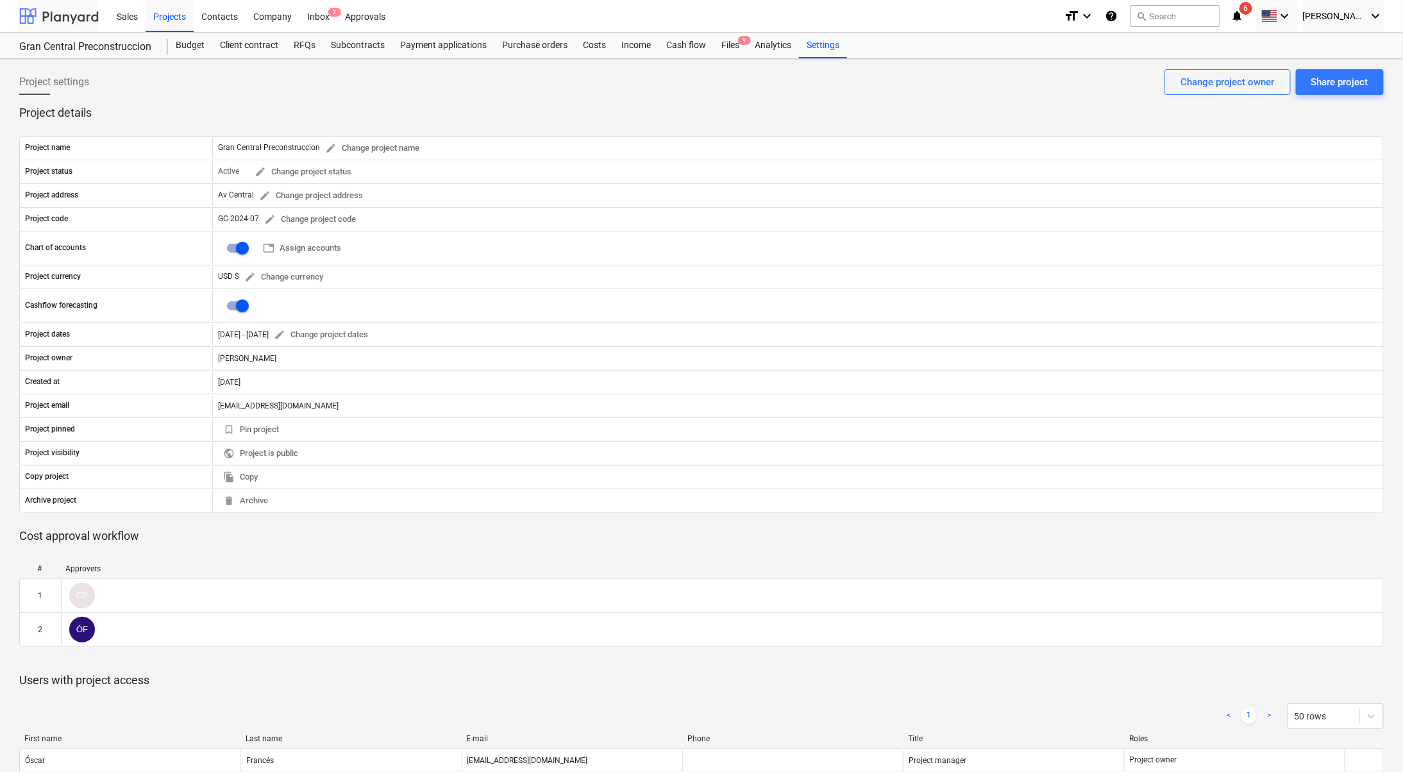
click at [37, 23] on div at bounding box center [59, 16] width 80 height 32
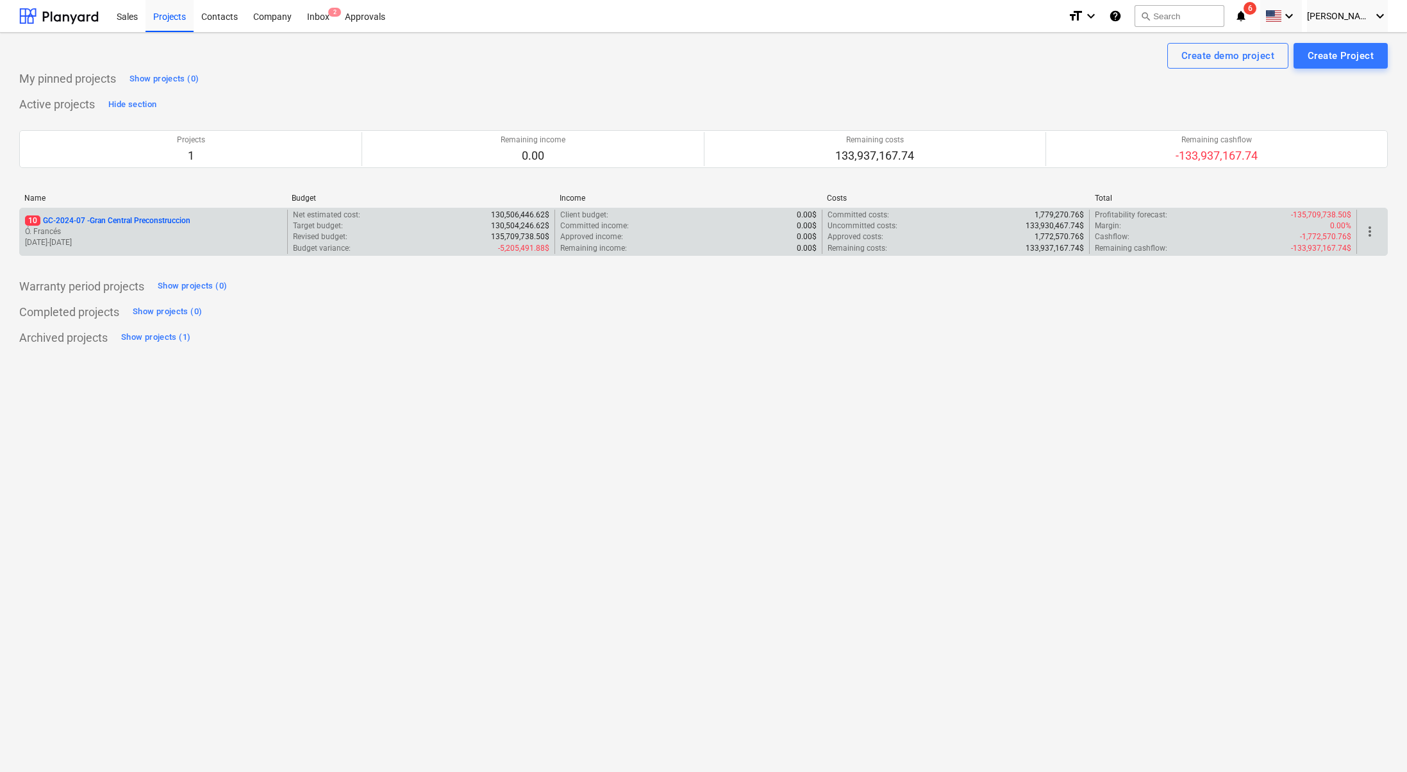
click at [149, 233] on p "Ó. Francés" at bounding box center [153, 231] width 257 height 11
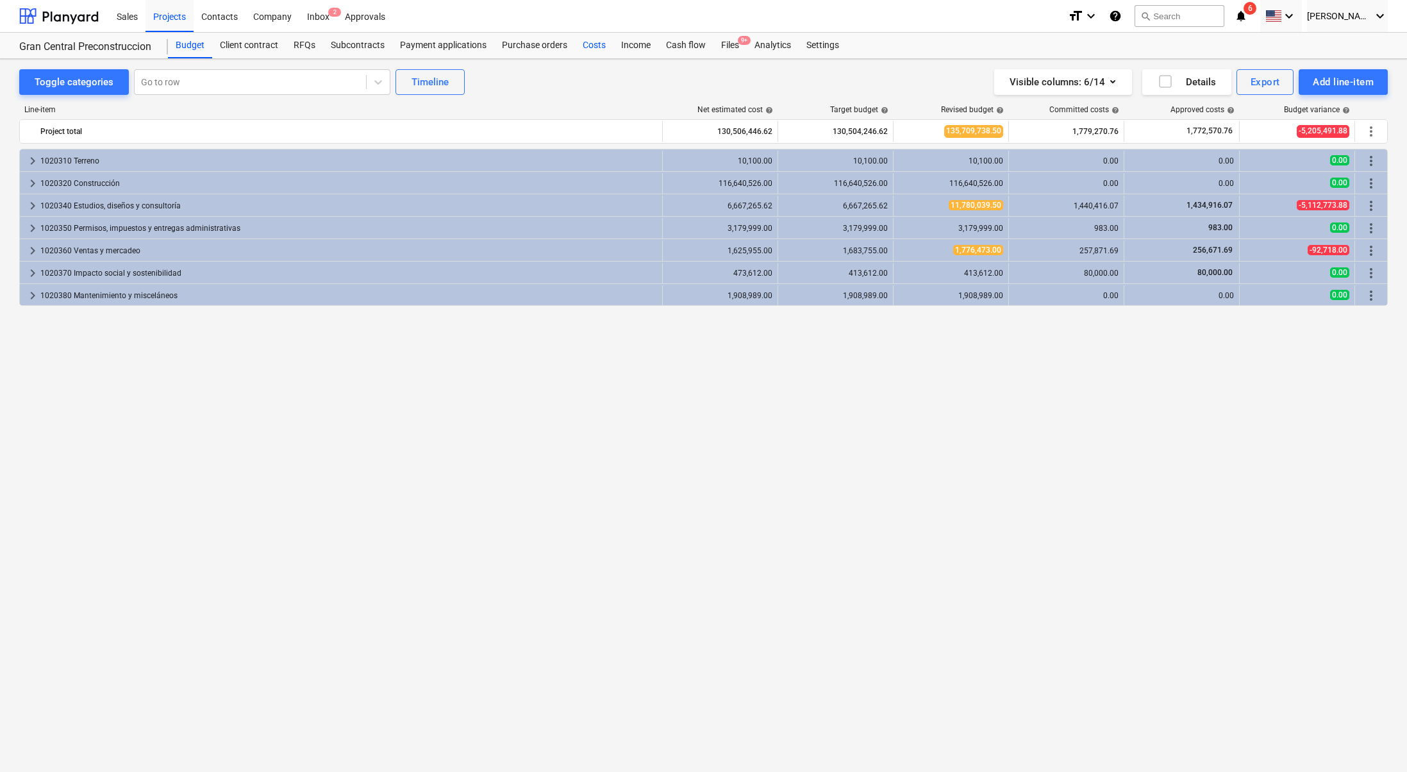
click at [584, 37] on div "Costs" at bounding box center [594, 46] width 38 height 26
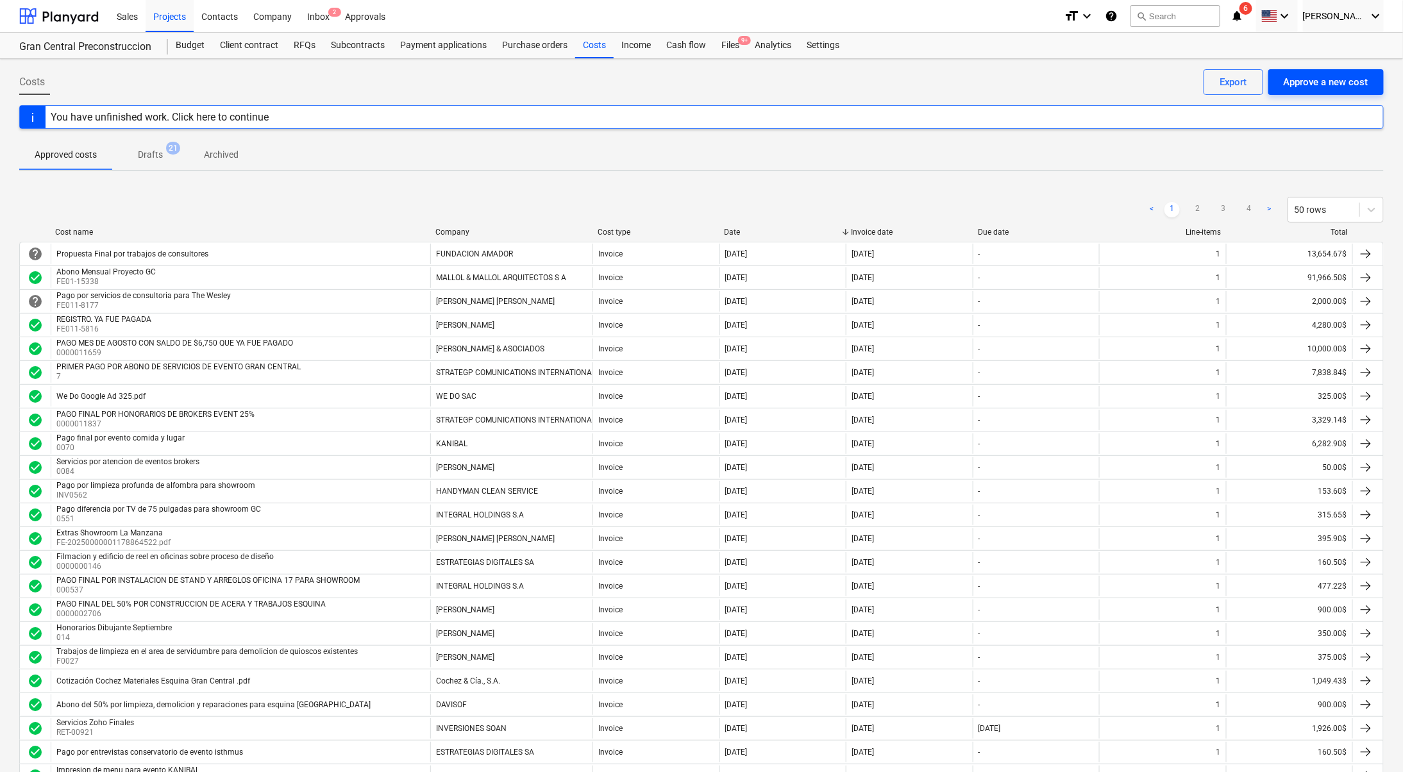
click at [1355, 70] on button "Approve a new cost" at bounding box center [1325, 82] width 115 height 26
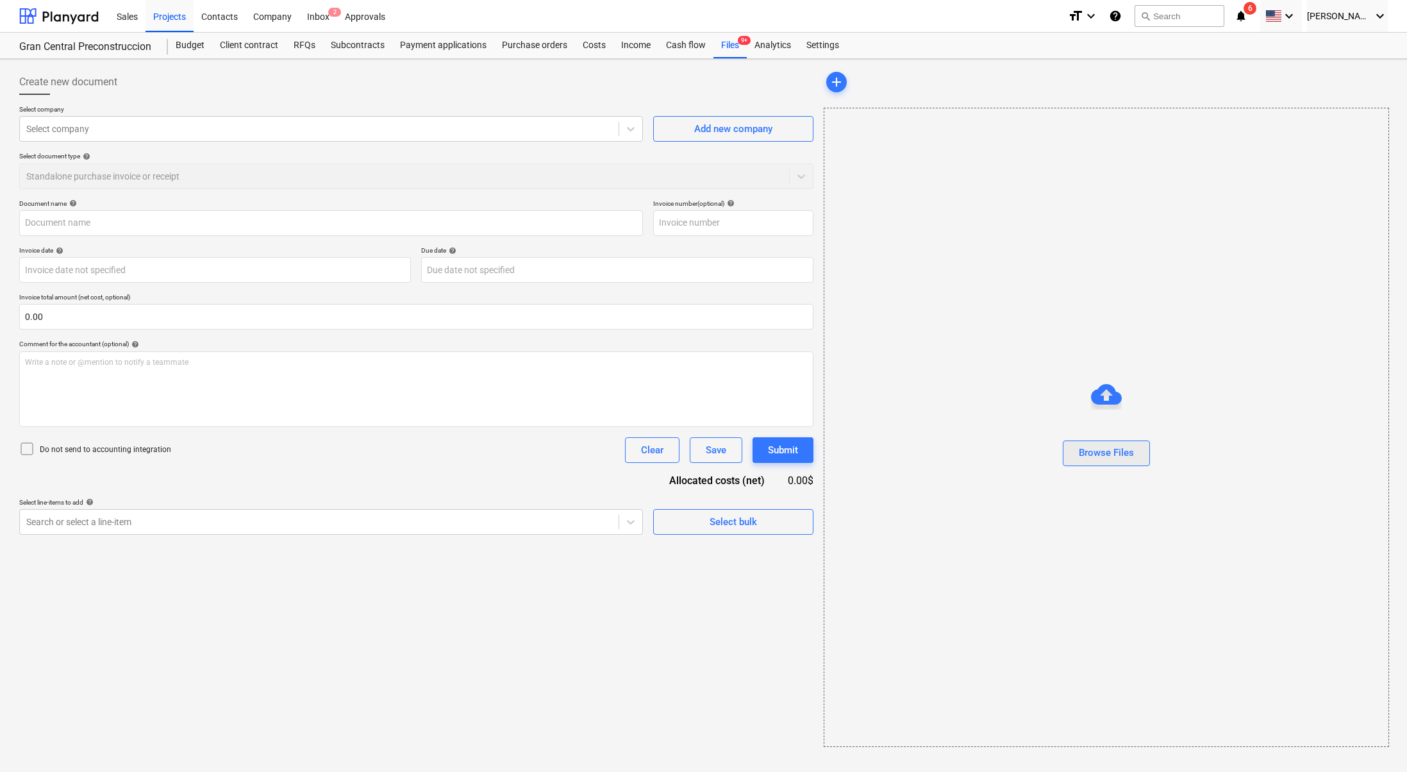
click at [1114, 445] on div "Browse Files" at bounding box center [1106, 452] width 55 height 17
type input "FE-20250000001228994148 STAR LAND ENTERPRISES.pdf"
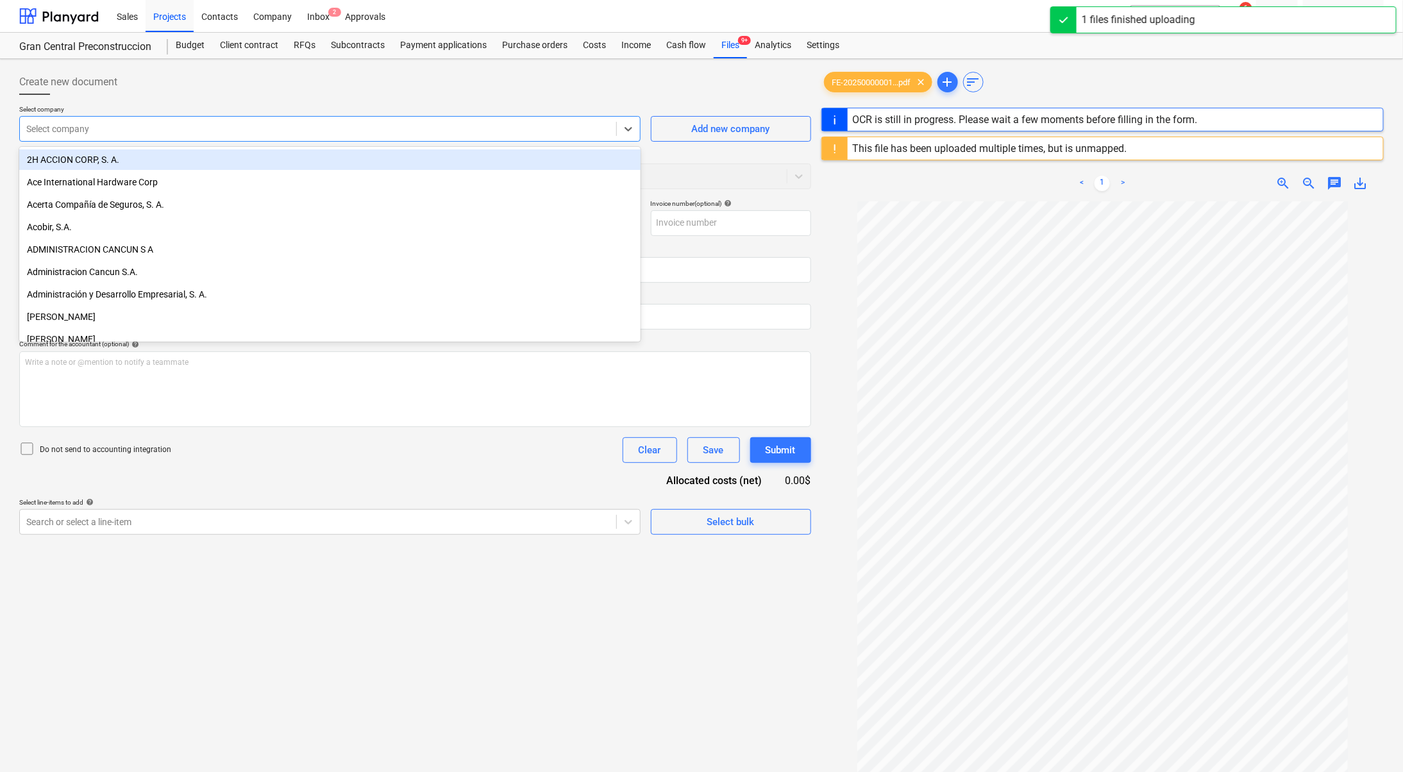
click at [197, 126] on div at bounding box center [317, 128] width 583 height 13
type input "c"
type input "1"
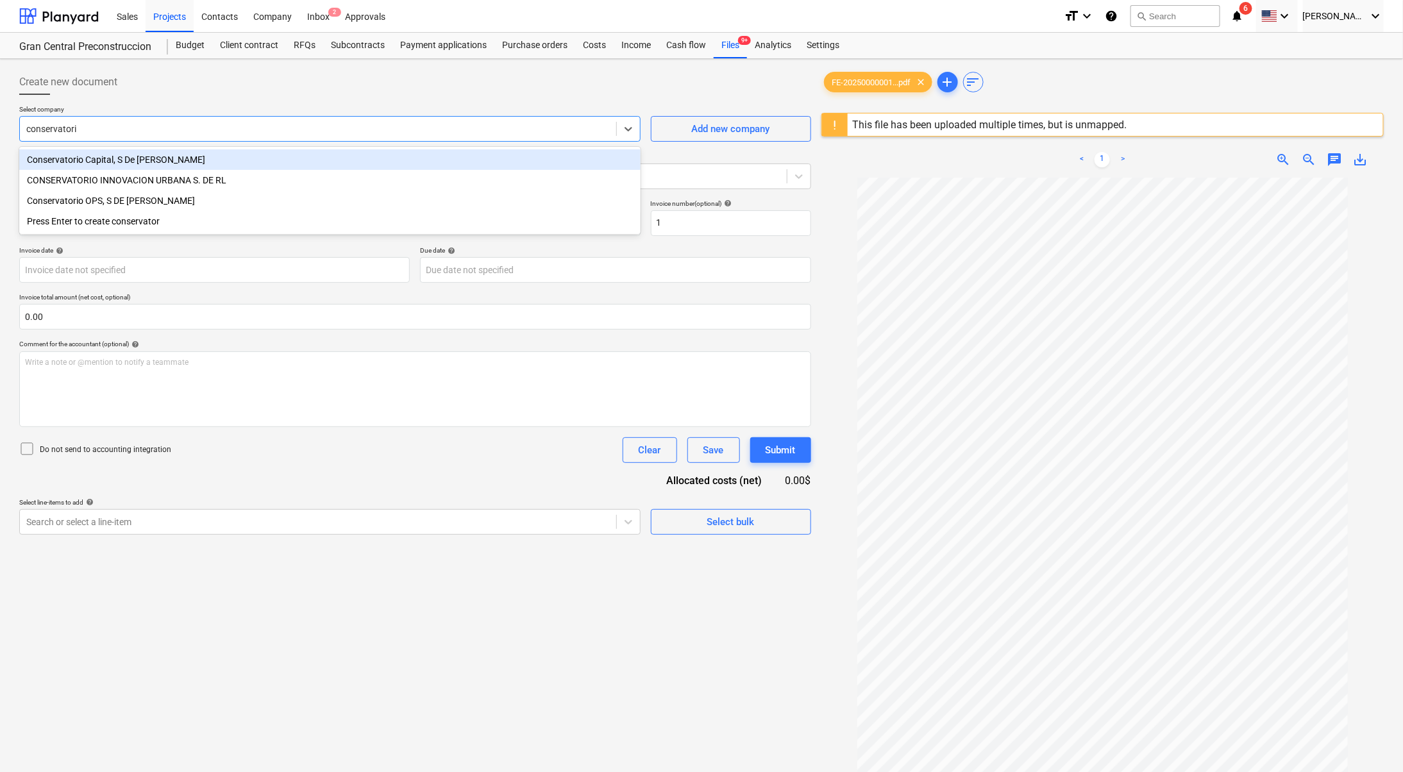
type input "conservatorio"
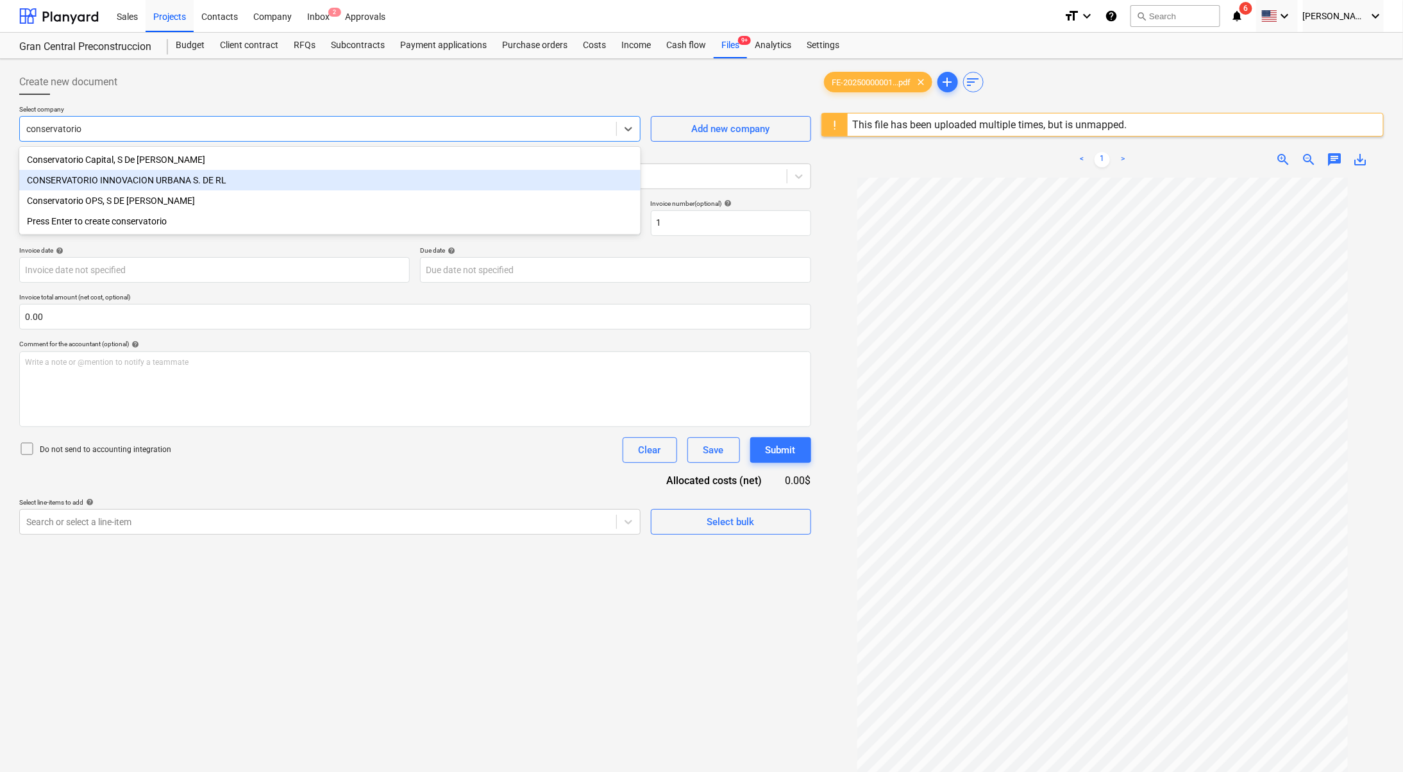
click at [258, 178] on div "CONSERVATORIO INNOVACION URBANA S. DE RL" at bounding box center [329, 180] width 621 height 21
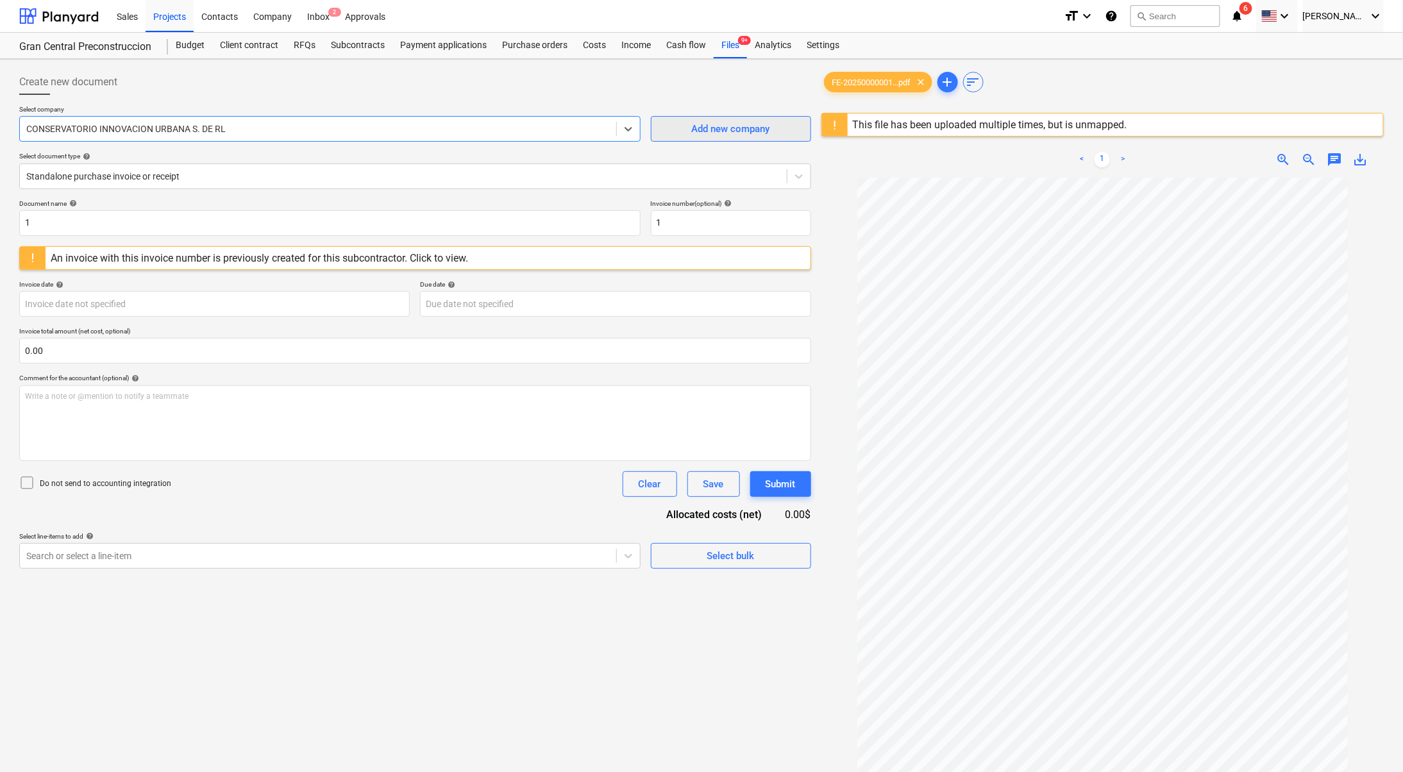
click at [721, 124] on div "Add new company" at bounding box center [731, 129] width 78 height 17
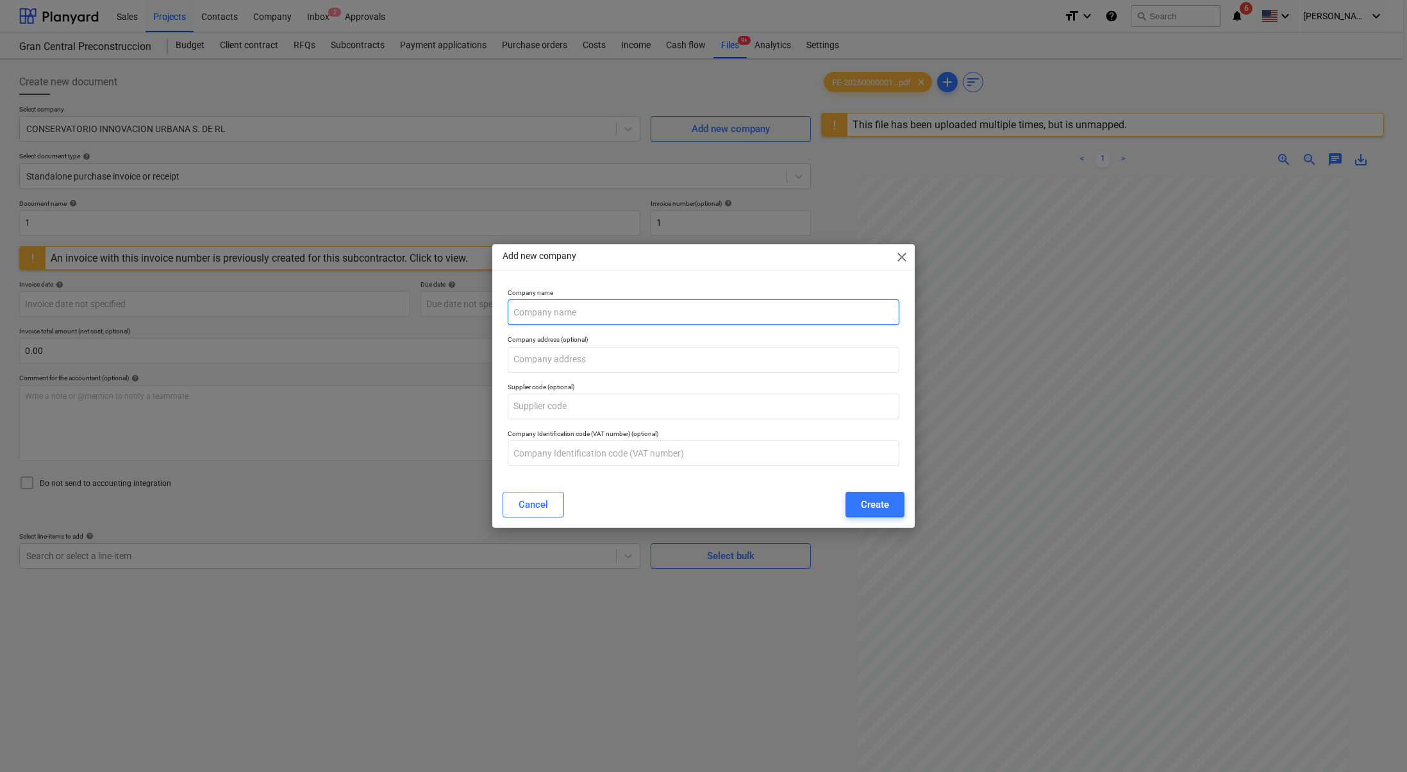
click at [689, 315] on input "text" at bounding box center [704, 312] width 392 height 26
type input "ORIZABEL"
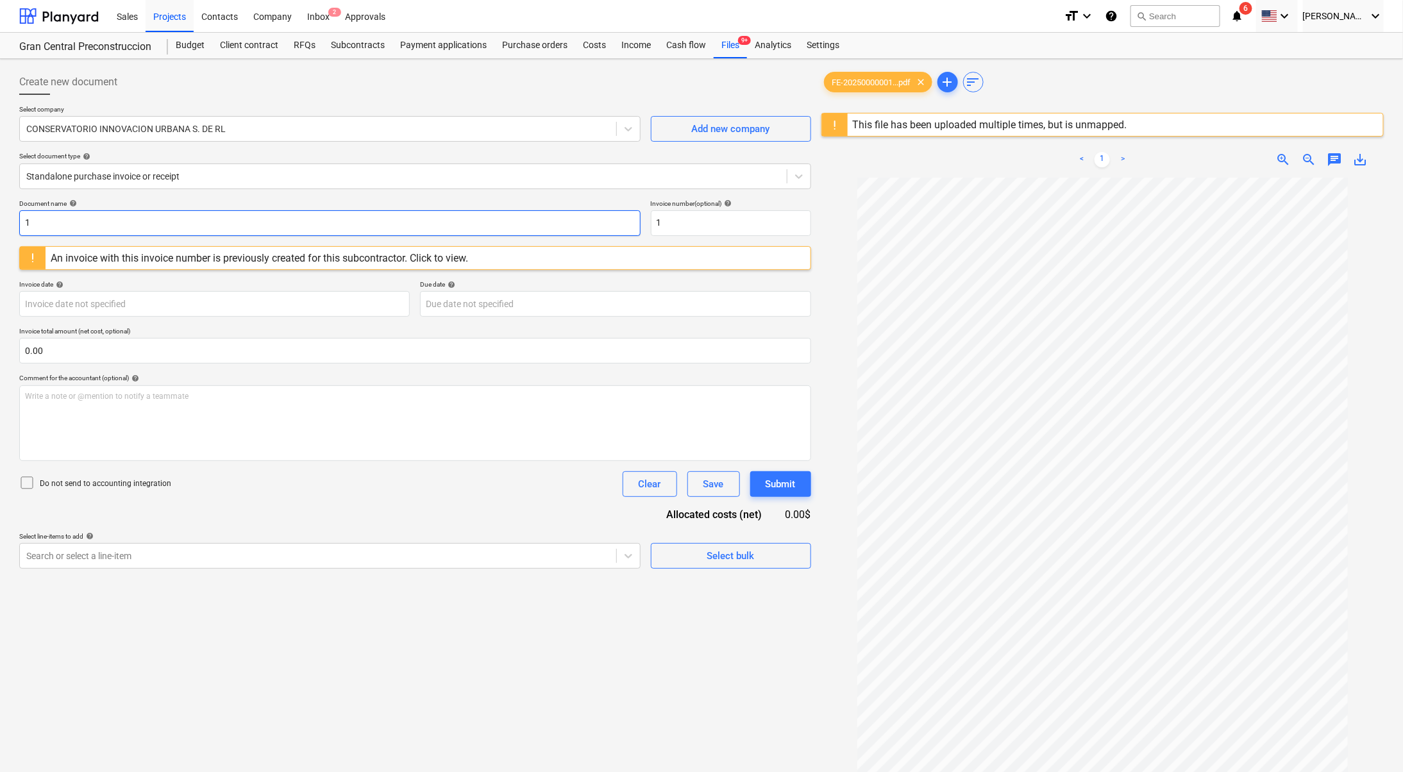
click at [178, 222] on input "1" at bounding box center [329, 223] width 621 height 26
type input "DEVELOPMENT FEE [DATE]"
click at [703, 217] on input "1" at bounding box center [731, 223] width 160 height 26
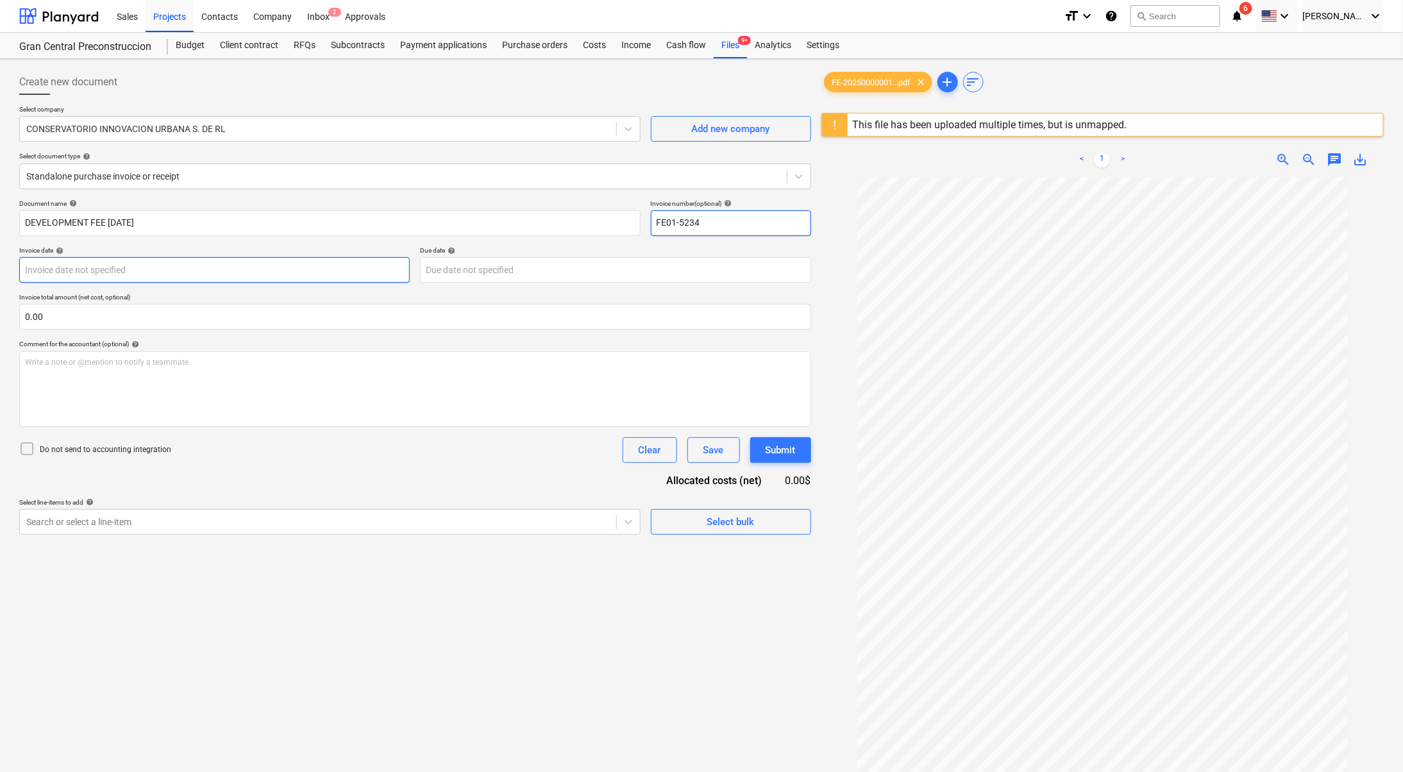
type input "FE01-5234"
click at [264, 278] on body "Sales Projects Contacts Company Inbox 2 Approvals format_size keyboard_arrow_do…" at bounding box center [701, 386] width 1403 height 772
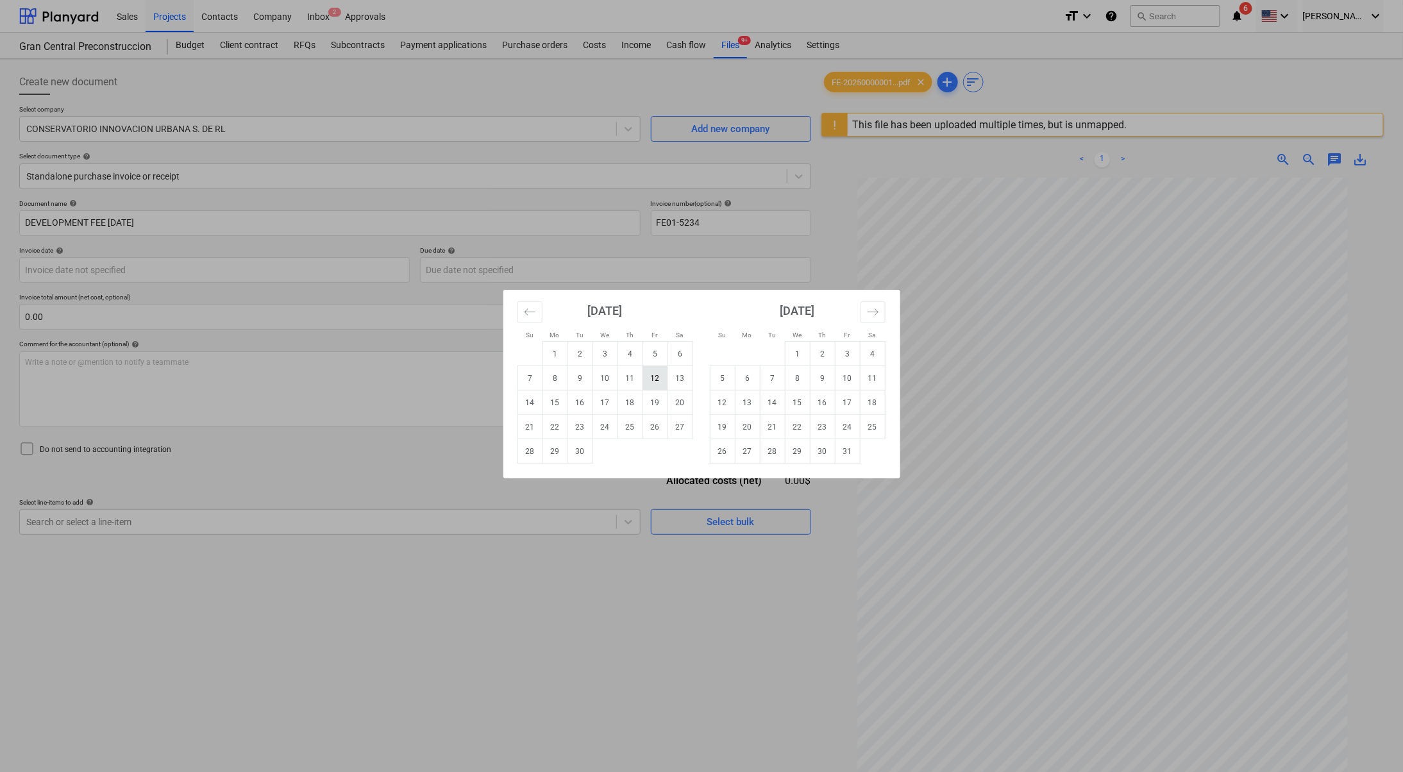
click at [648, 379] on td "12" at bounding box center [654, 378] width 25 height 24
type input "[DATE]"
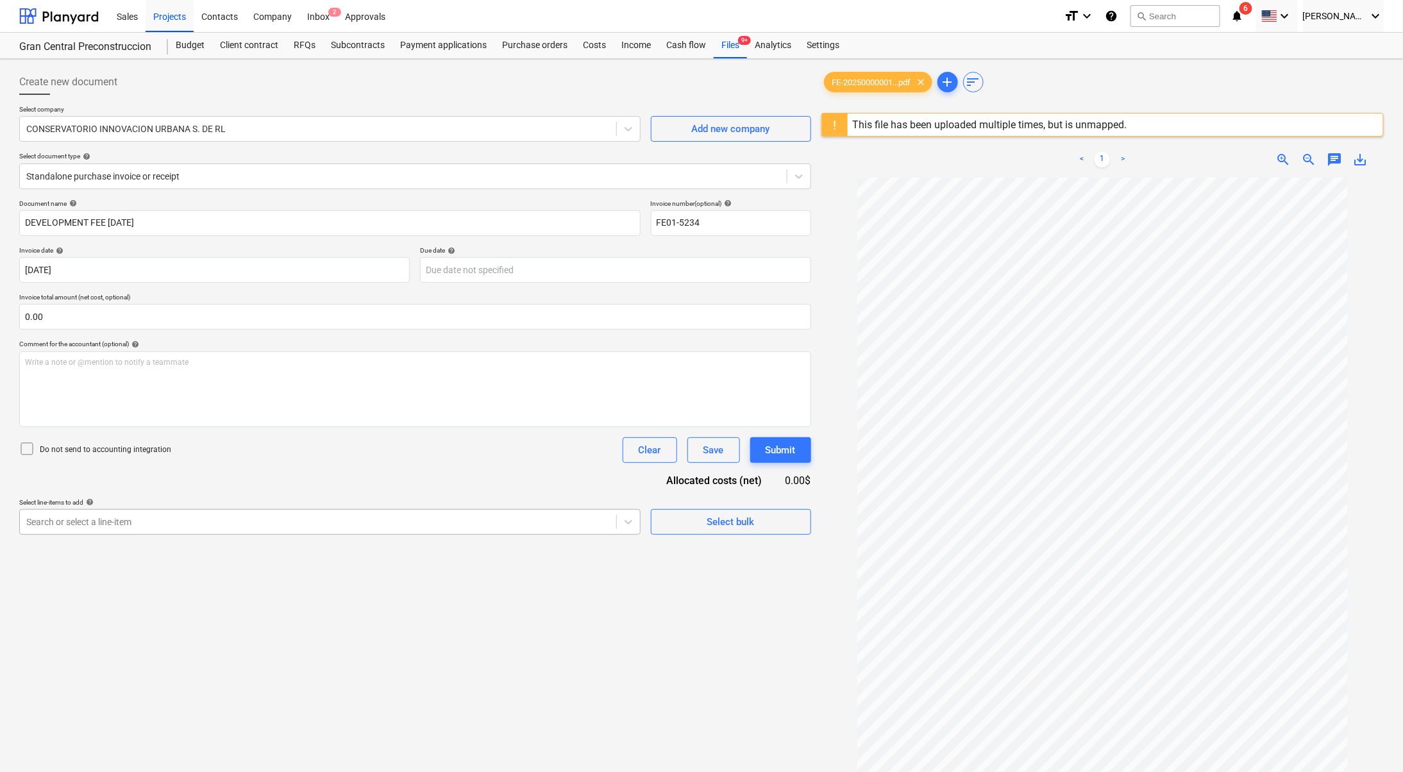
click at [178, 520] on div at bounding box center [317, 522] width 583 height 13
type input "D"
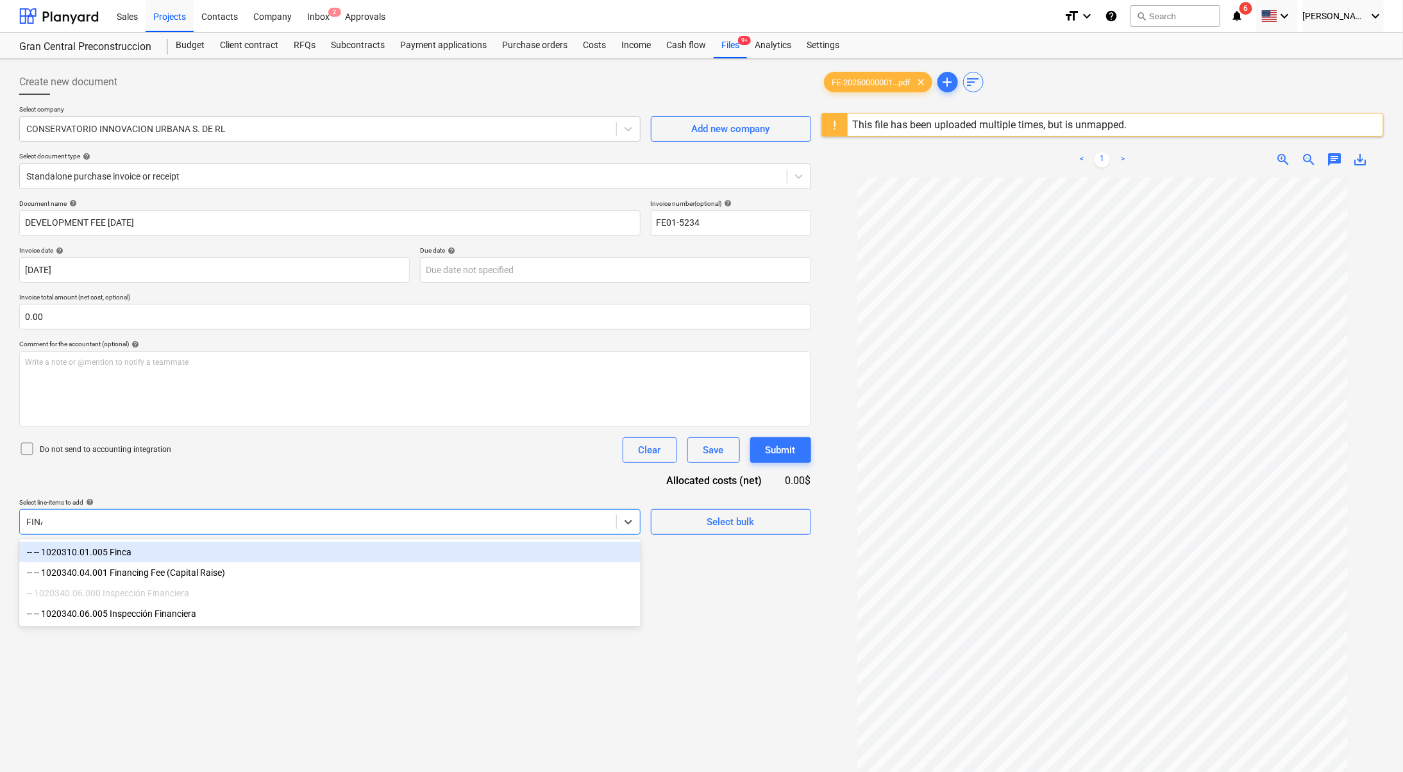
type input "[PERSON_NAME]"
click at [197, 562] on div "-- -- 1020340.04.001 Financing Fee (Capital Raise)" at bounding box center [329, 552] width 621 height 21
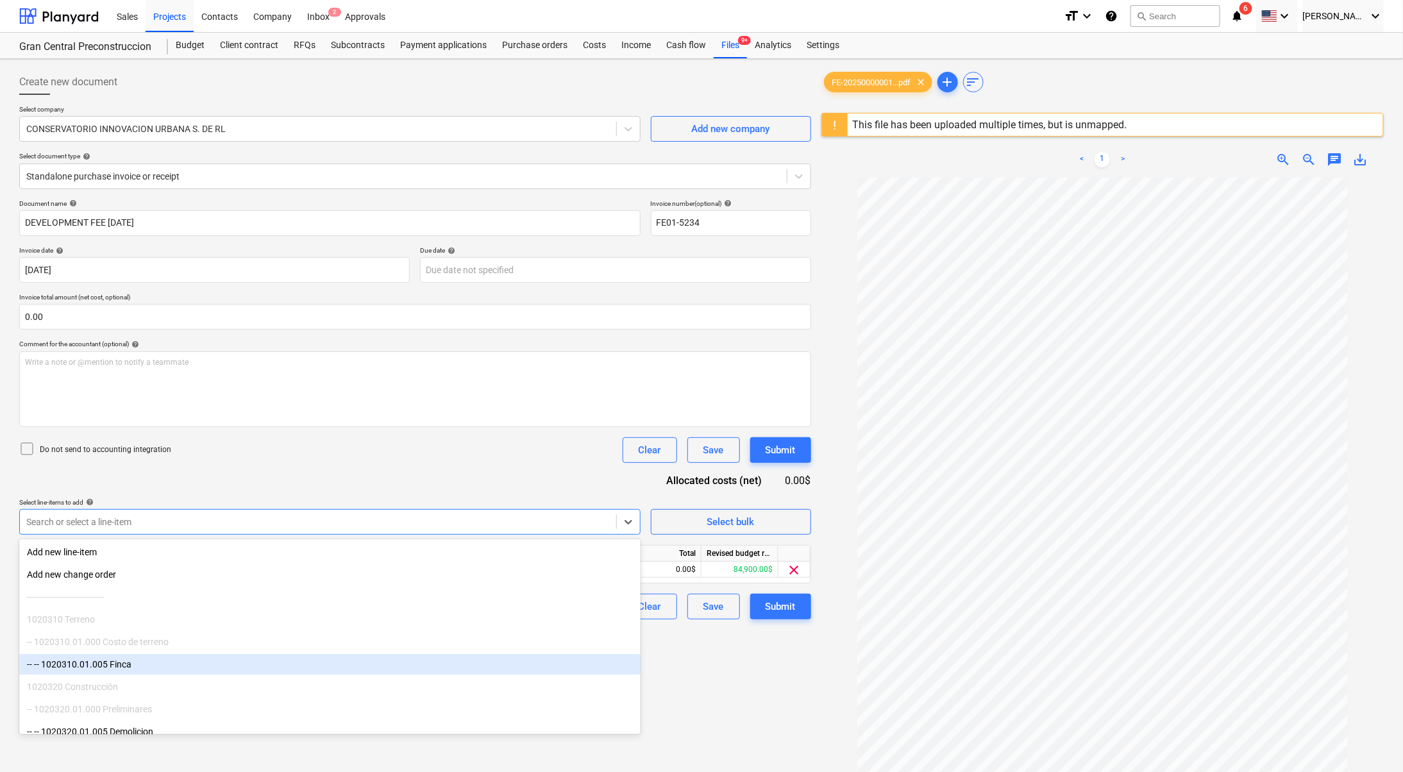
click at [797, 717] on div "Create new document Select company CONSERVATORIO INNOVACION URBANA S. DE RL Add…" at bounding box center [415, 491] width 802 height 855
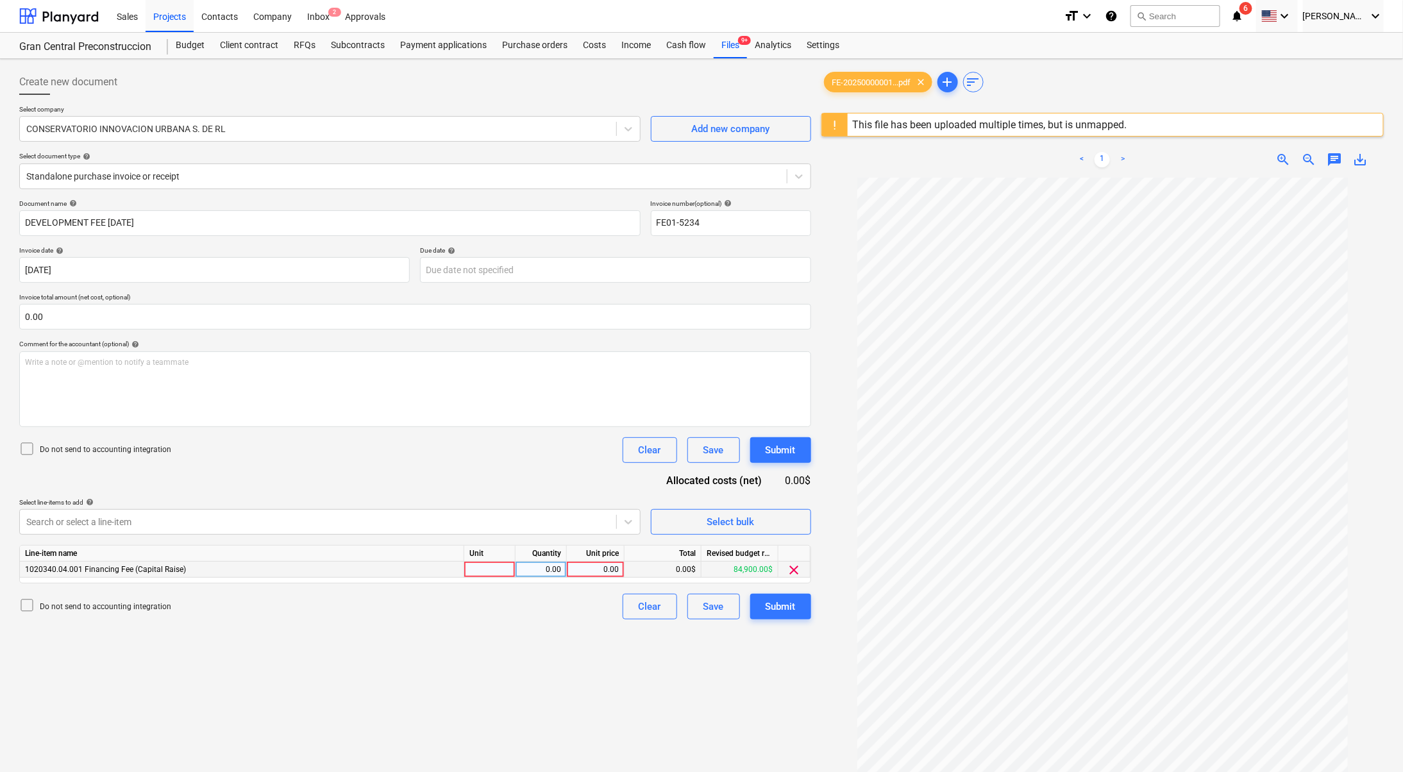
click at [607, 567] on div "0.00" at bounding box center [595, 570] width 47 height 16
type input "10700"
click at [564, 679] on div "Create new document Select company CONSERVATORIO INNOVACION URBANA S. DE RL Add…" at bounding box center [415, 491] width 802 height 855
click at [372, 687] on div "Create new document Select company CONSERVATORIO INNOVACION URBANA S. DE RL Add…" at bounding box center [415, 491] width 802 height 855
click at [329, 531] on div "Search or select a line-item" at bounding box center [329, 522] width 621 height 26
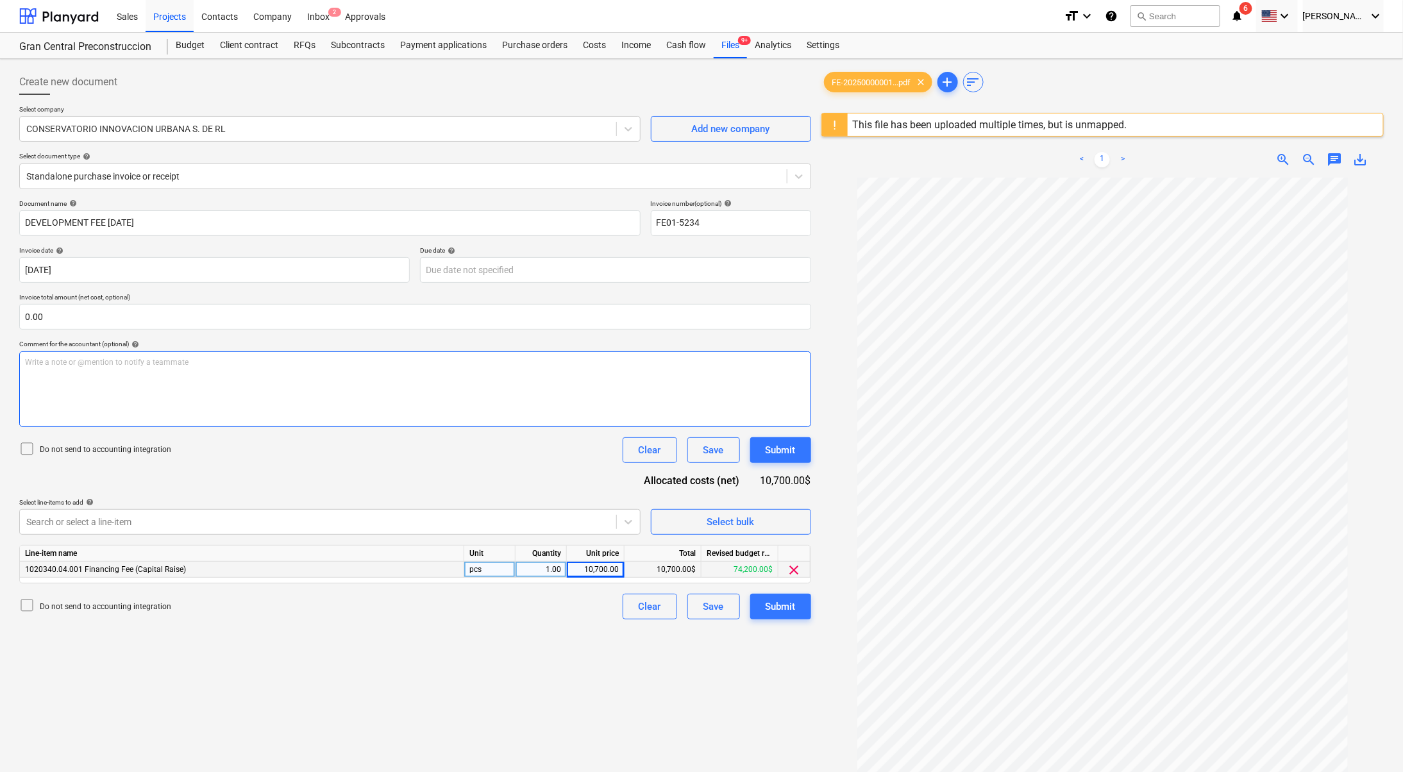
click at [521, 413] on div "Write a note or @mention to notify a teammate [PERSON_NAME]" at bounding box center [415, 389] width 792 height 76
click at [603, 573] on div "10,700.00" at bounding box center [595, 570] width 47 height 16
click at [585, 643] on div "Create new document Select company CONSERVATORIO INNOVACION URBANA S. DE RL Add…" at bounding box center [415, 491] width 802 height 855
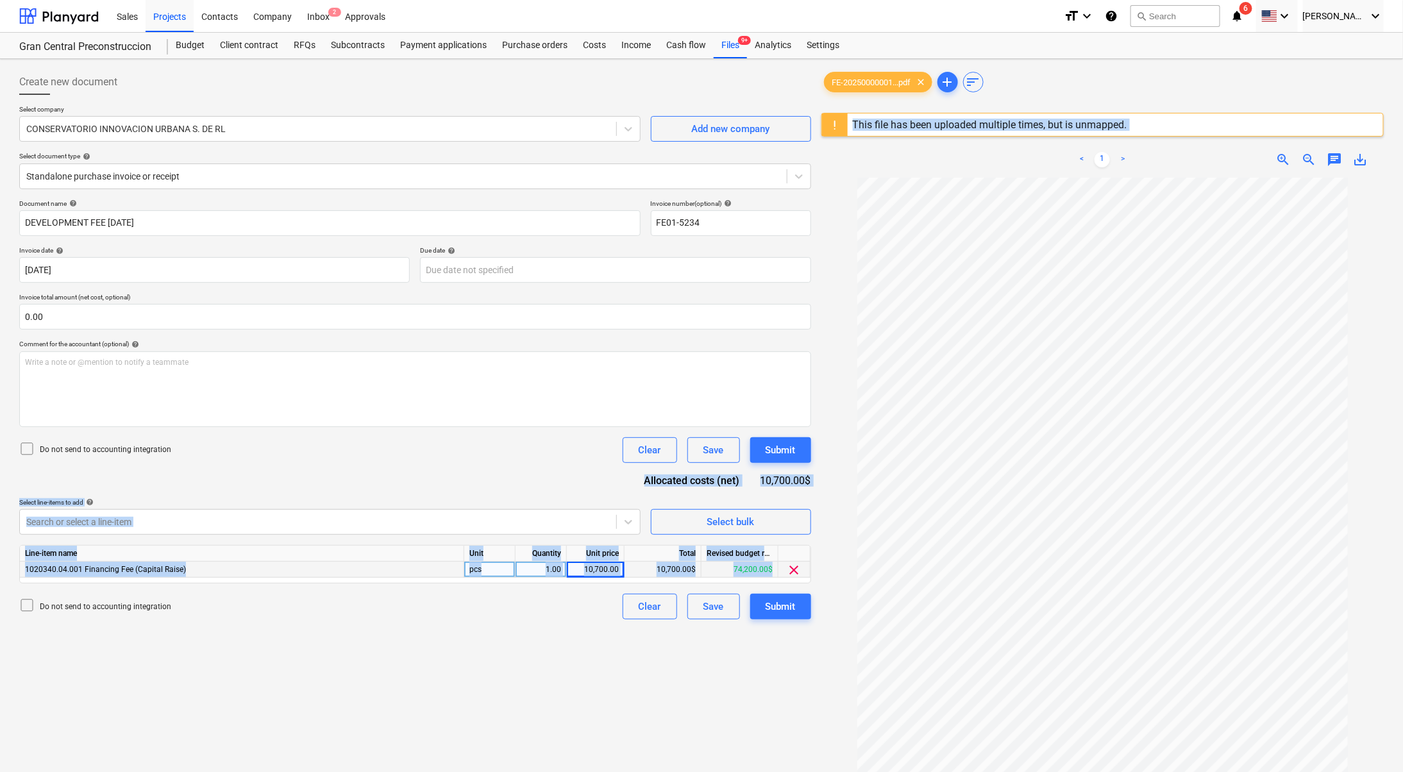
drag, startPoint x: 644, startPoint y: 480, endPoint x: 827, endPoint y: 485, distance: 182.8
click at [827, 485] on div "Create new document Select company CONSERVATORIO INNOVACION URBANA S. DE RL Add…" at bounding box center [701, 491] width 1375 height 855
drag, startPoint x: 823, startPoint y: 487, endPoint x: 814, endPoint y: 490, distance: 9.5
click at [823, 487] on div at bounding box center [1102, 546] width 562 height 736
click at [687, 485] on div "Allocated costs (net)" at bounding box center [697, 480] width 126 height 15
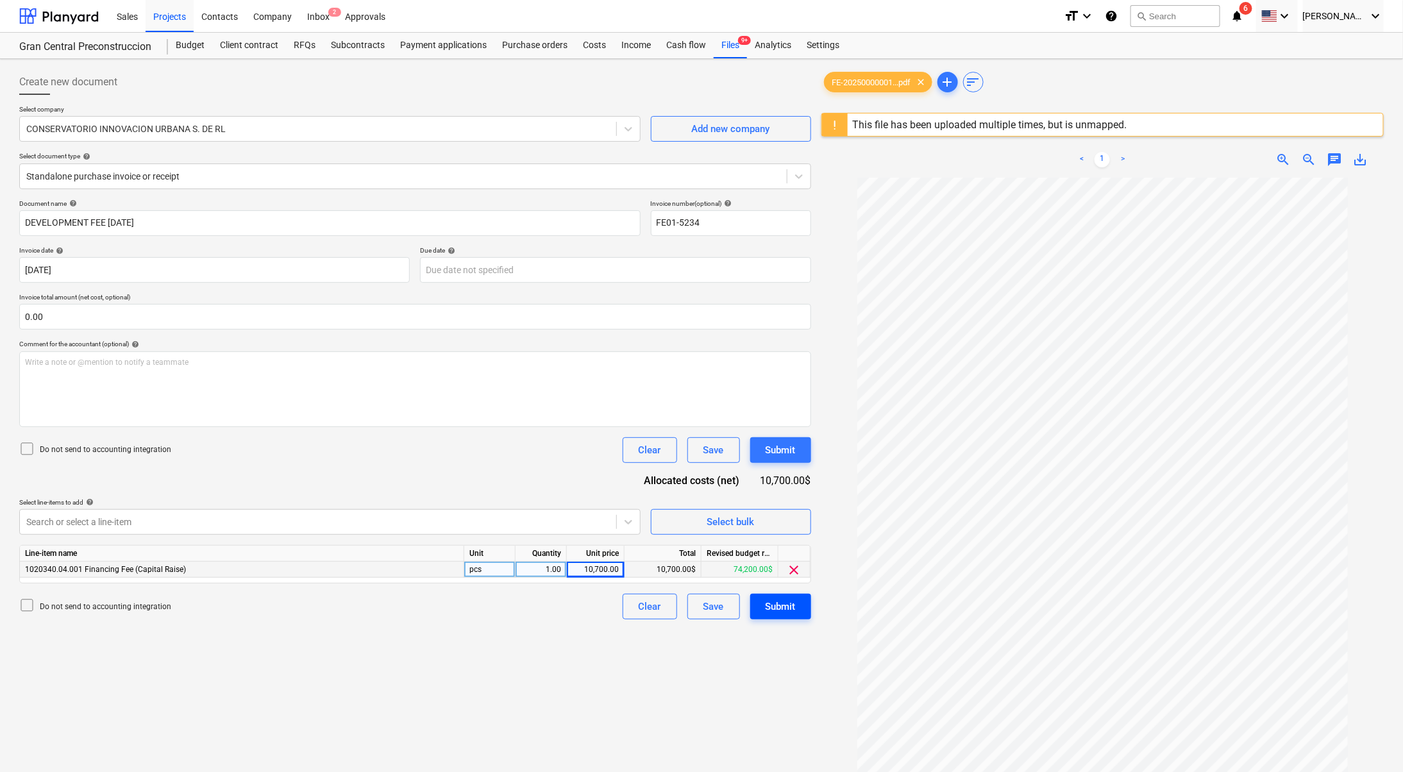
click at [775, 614] on div "Submit" at bounding box center [781, 606] width 30 height 17
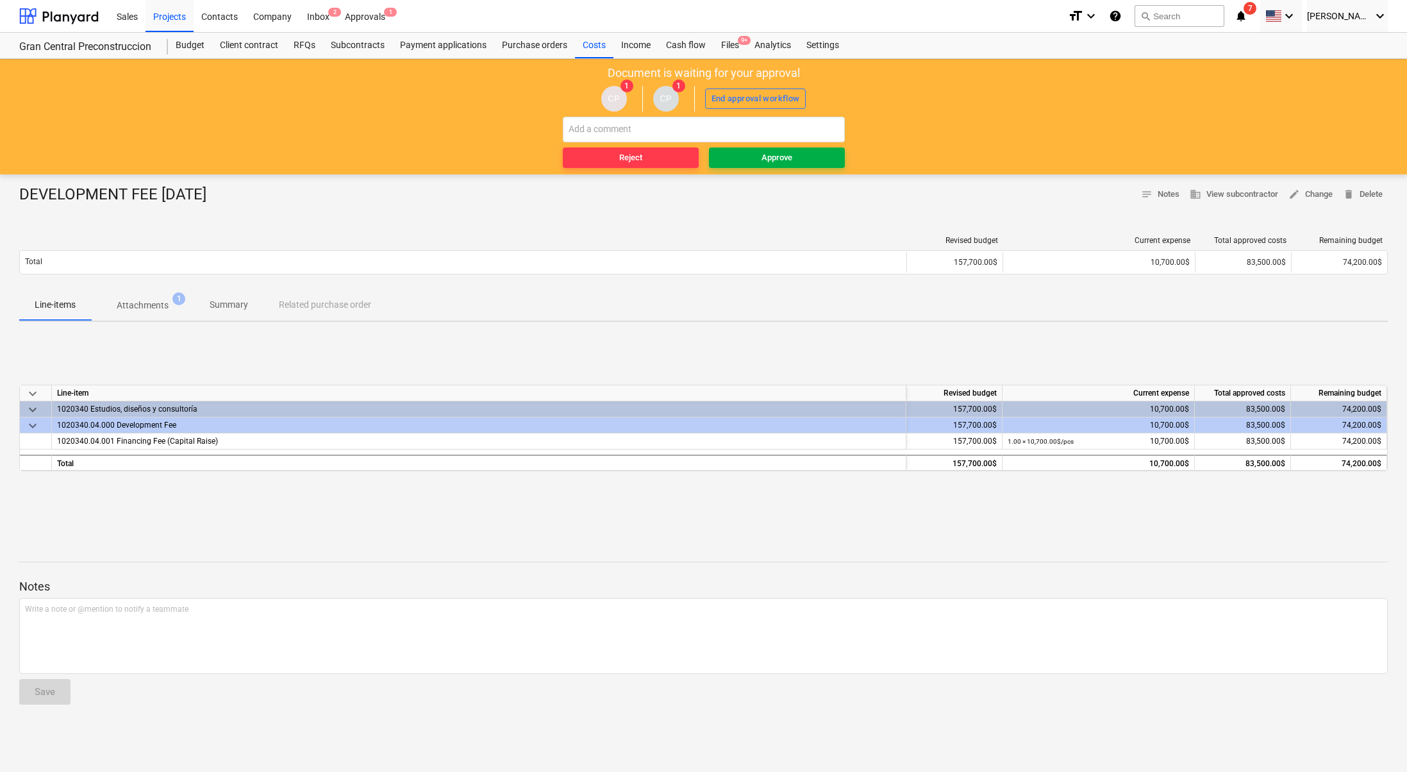
click at [777, 161] on div "Approve" at bounding box center [777, 158] width 31 height 15
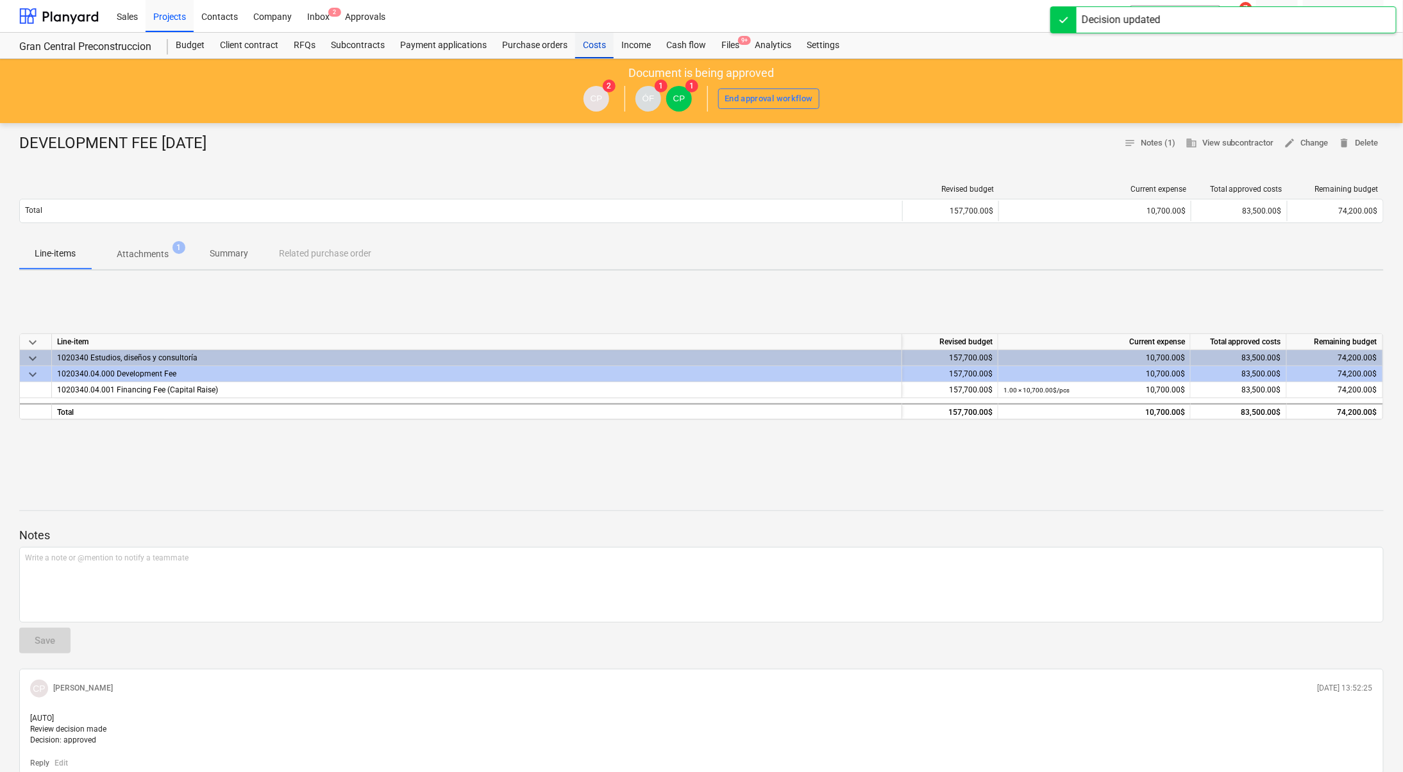
click at [593, 43] on div "Costs" at bounding box center [594, 46] width 38 height 26
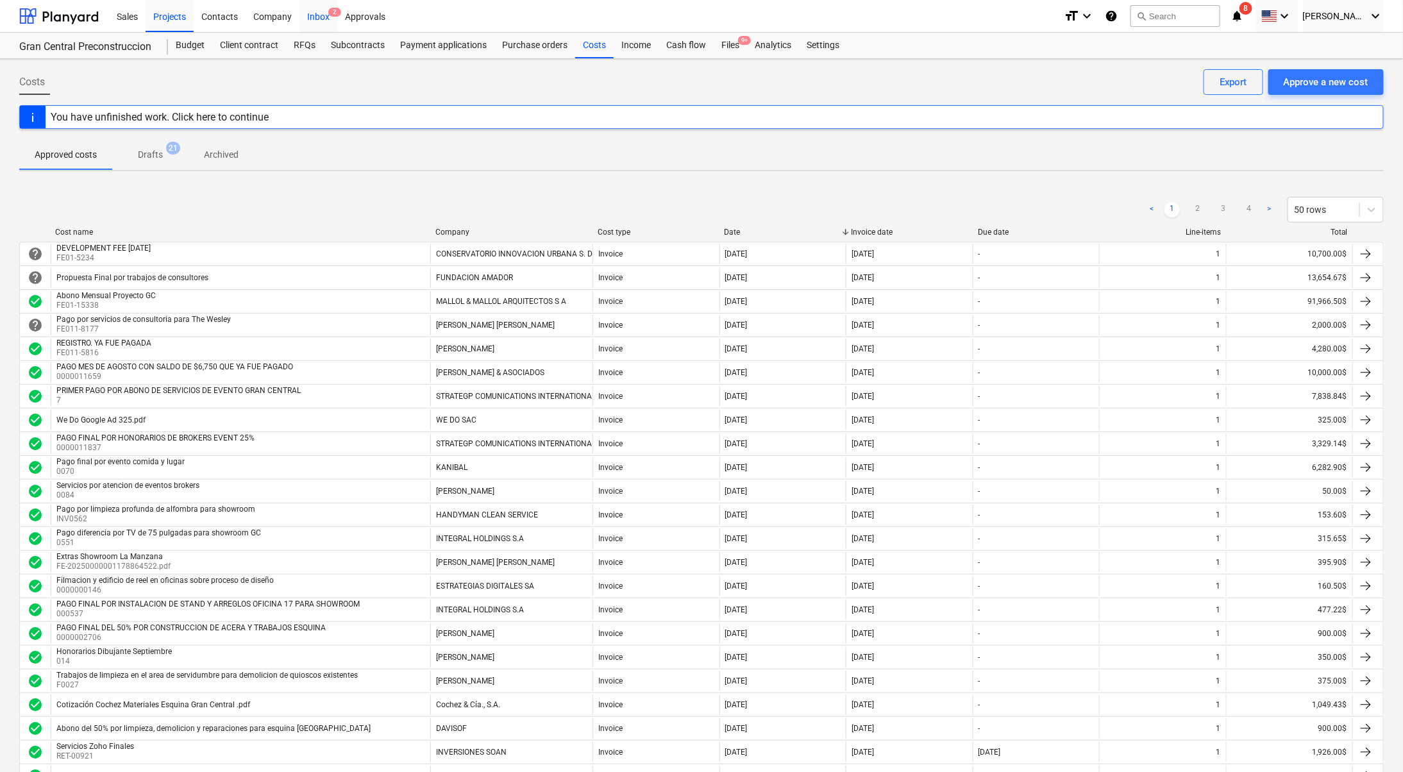
click at [311, 14] on div "Inbox 2" at bounding box center [318, 15] width 38 height 33
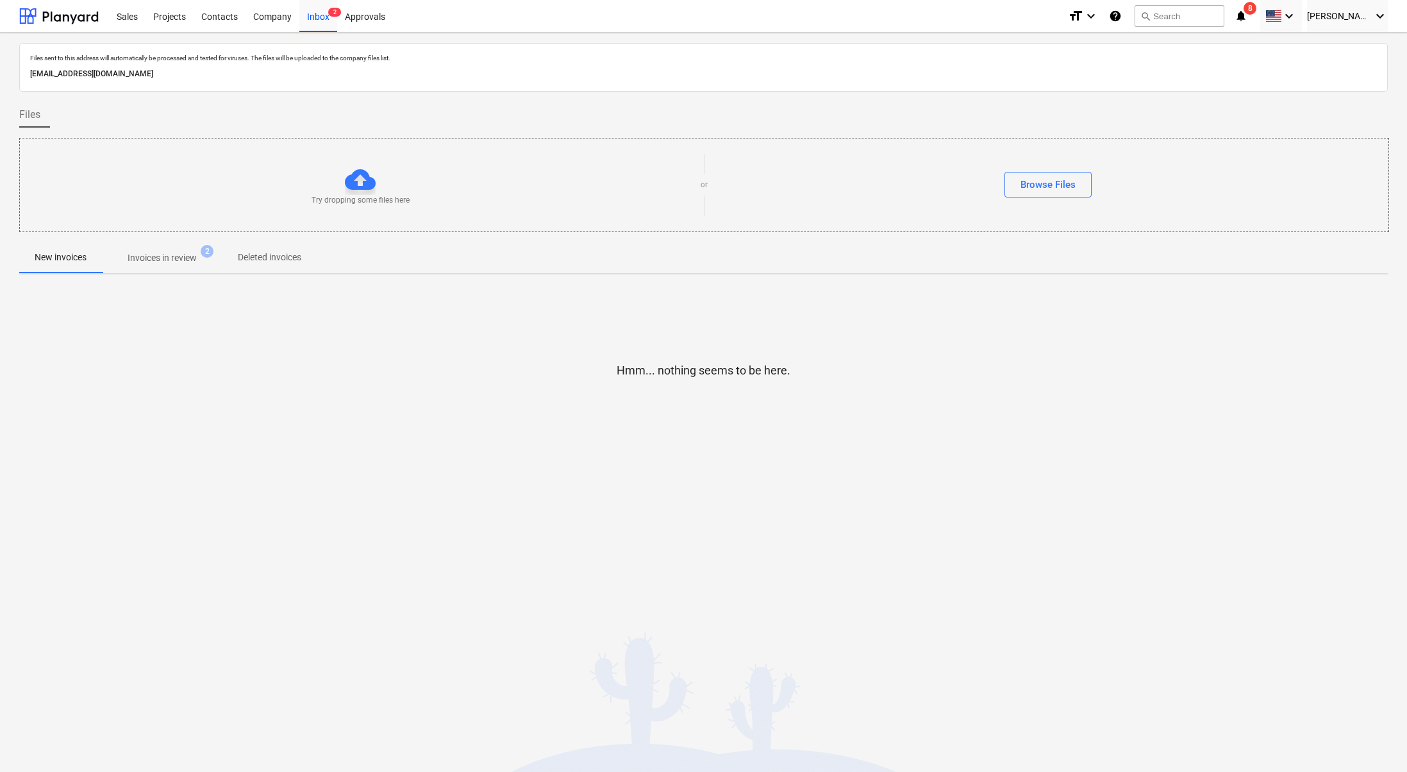
click at [160, 270] on button "Invoices in review 2" at bounding box center [162, 257] width 121 height 31
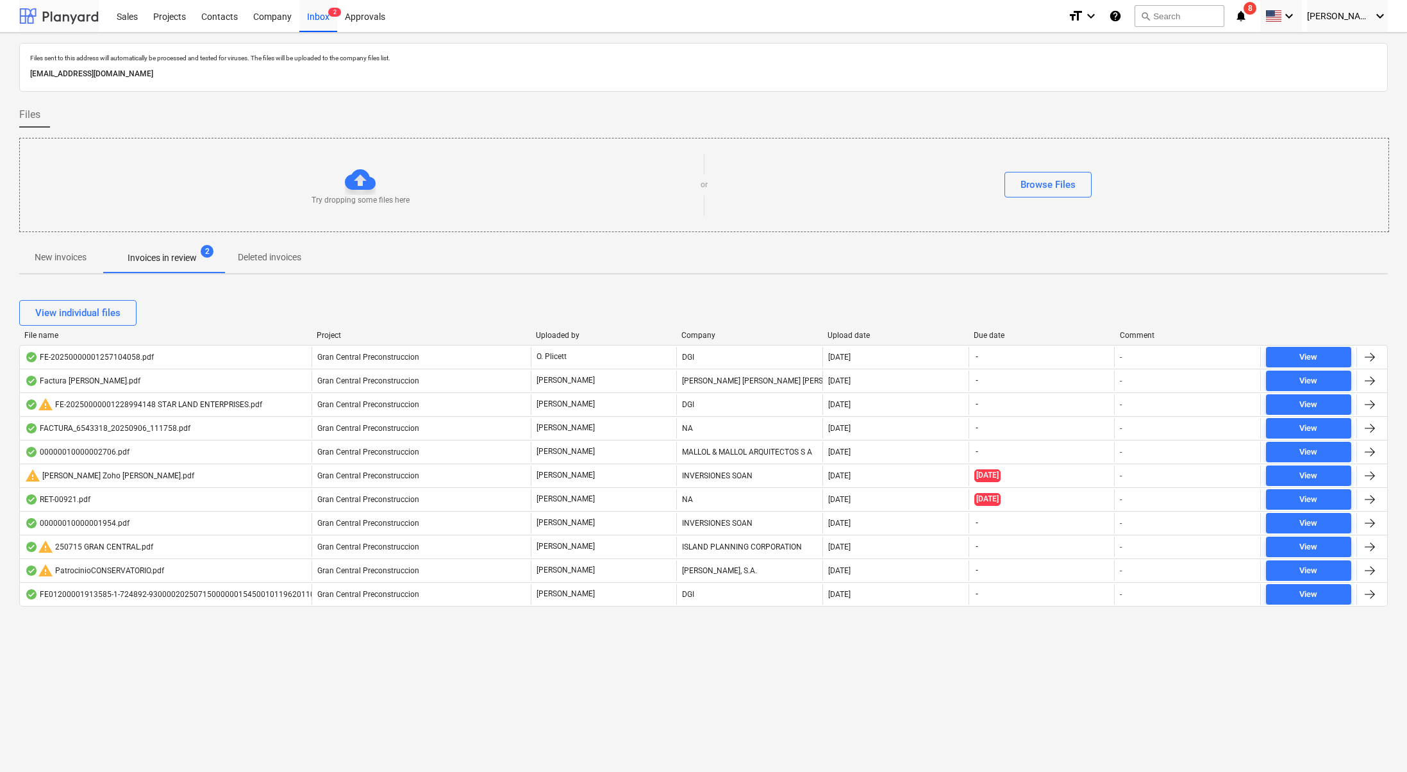
drag, startPoint x: 37, startPoint y: 7, endPoint x: 52, endPoint y: 1, distance: 16.7
click at [38, 7] on div at bounding box center [59, 16] width 80 height 32
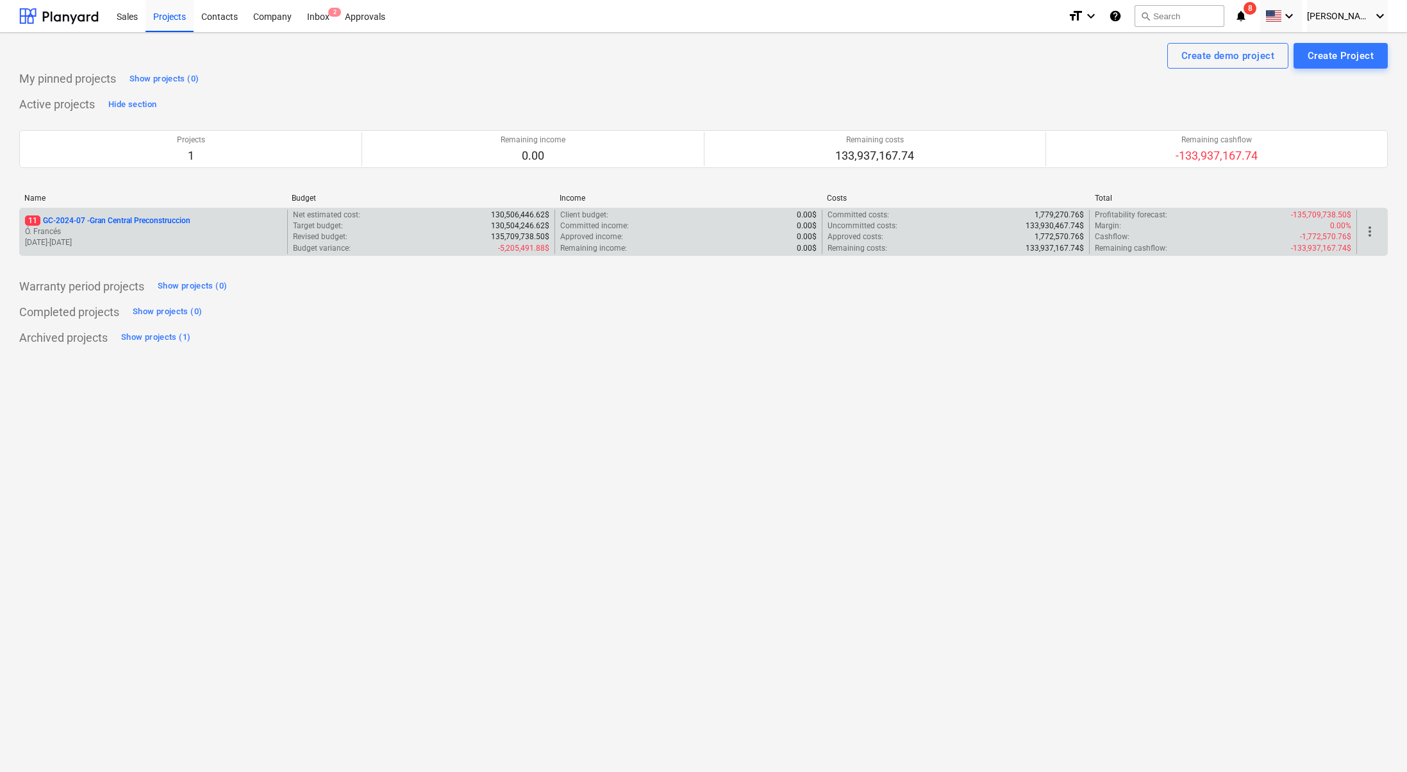
click at [108, 224] on p "11 GC-2024-07 - Gran Central Preconstruccion" at bounding box center [107, 220] width 165 height 11
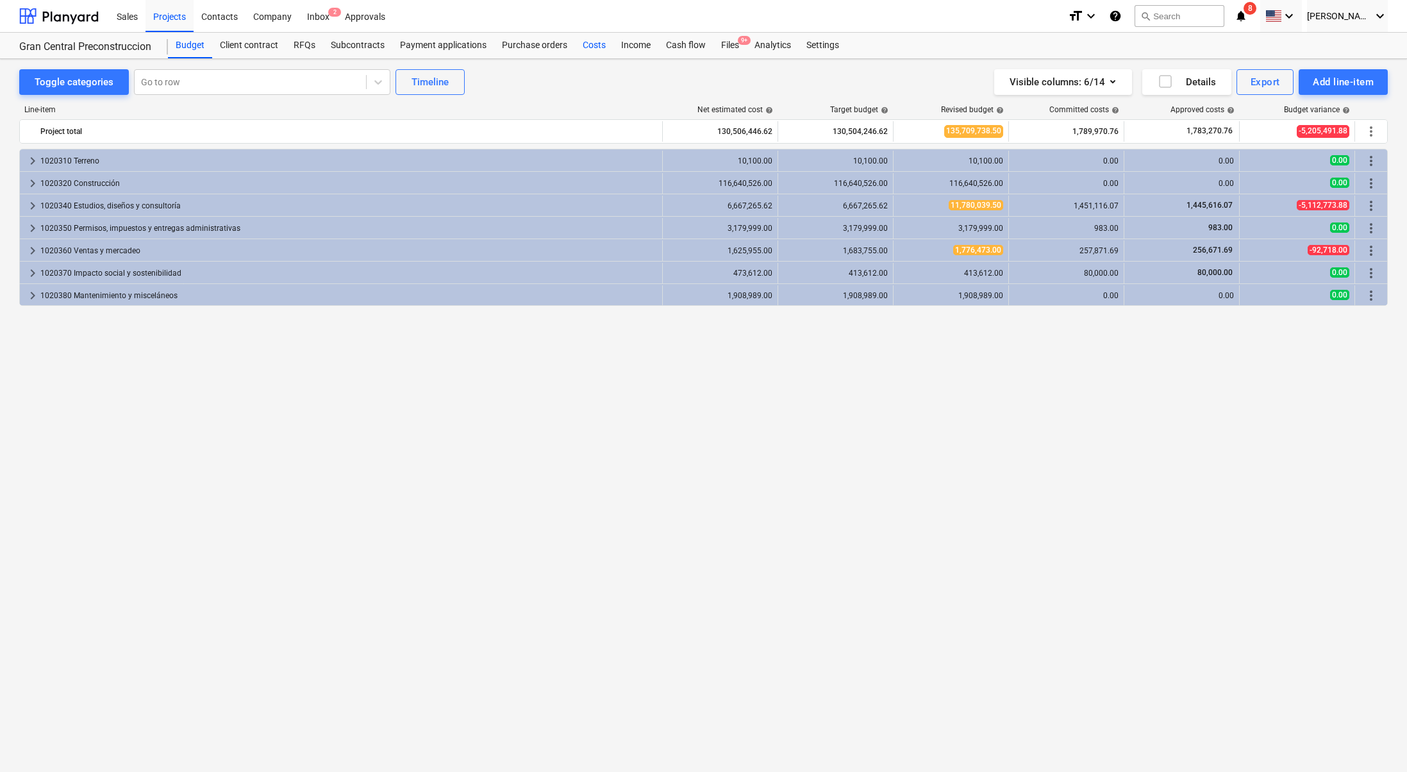
click at [600, 46] on div "Costs" at bounding box center [594, 46] width 38 height 26
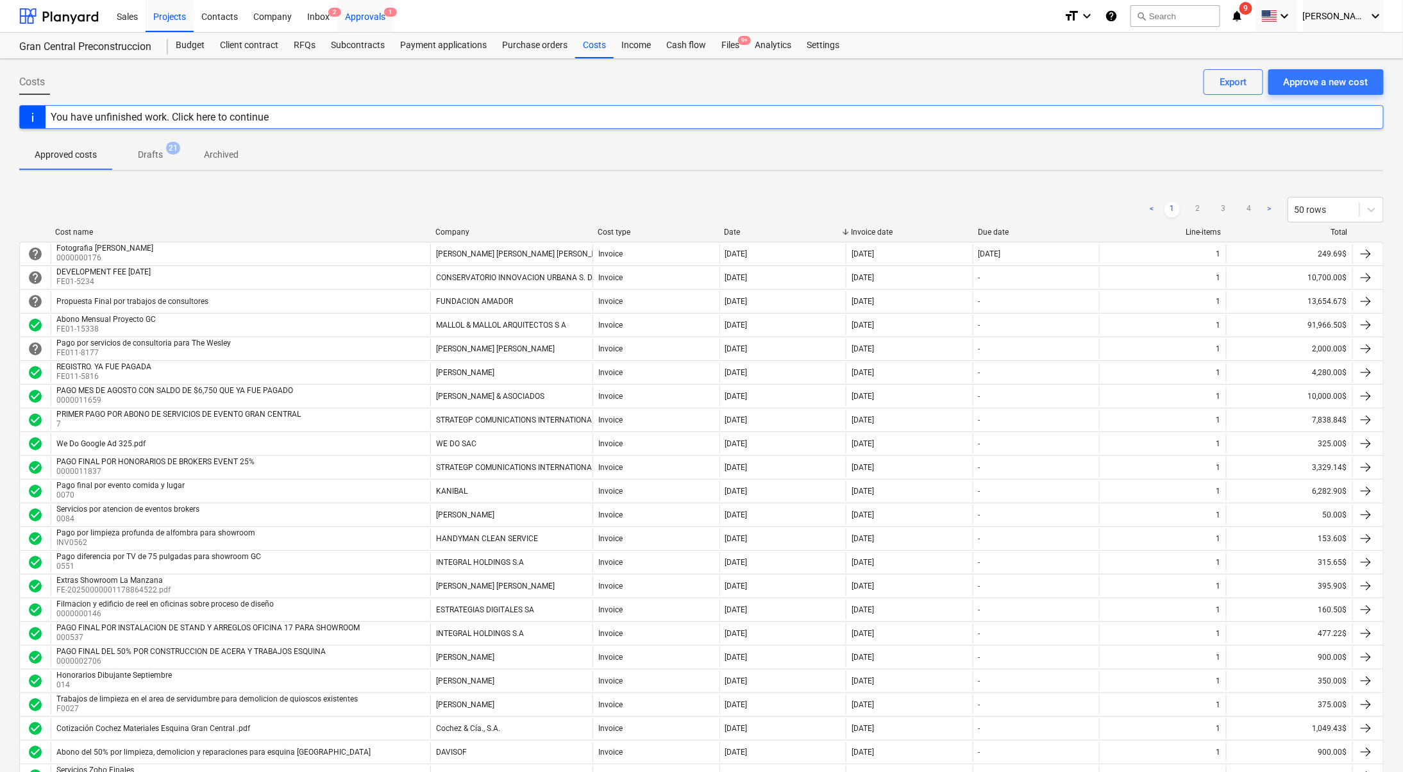
click at [379, 21] on div "Approvals 1" at bounding box center [365, 15] width 56 height 33
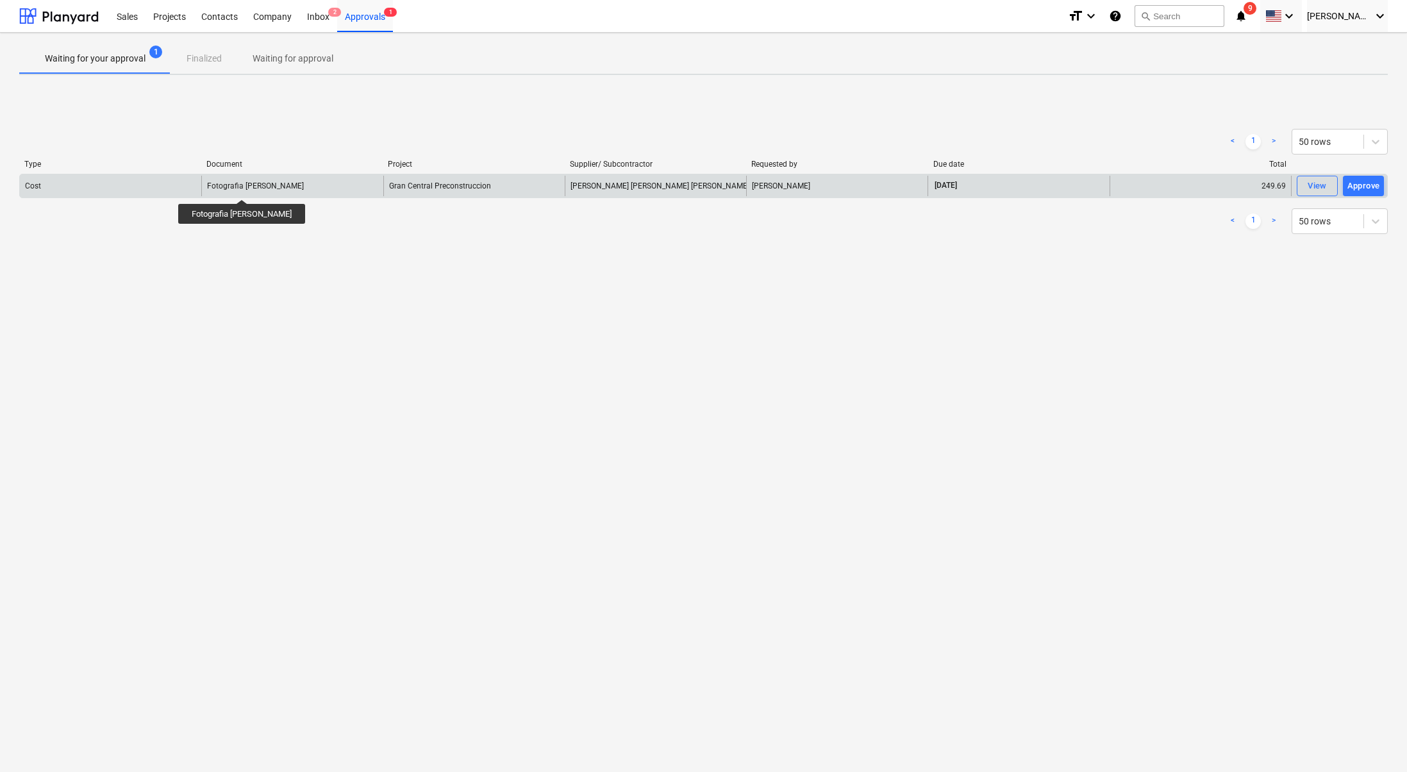
click at [249, 187] on div "Fotografia [PERSON_NAME]" at bounding box center [255, 185] width 97 height 9
click at [1316, 193] on button "View" at bounding box center [1317, 186] width 41 height 21
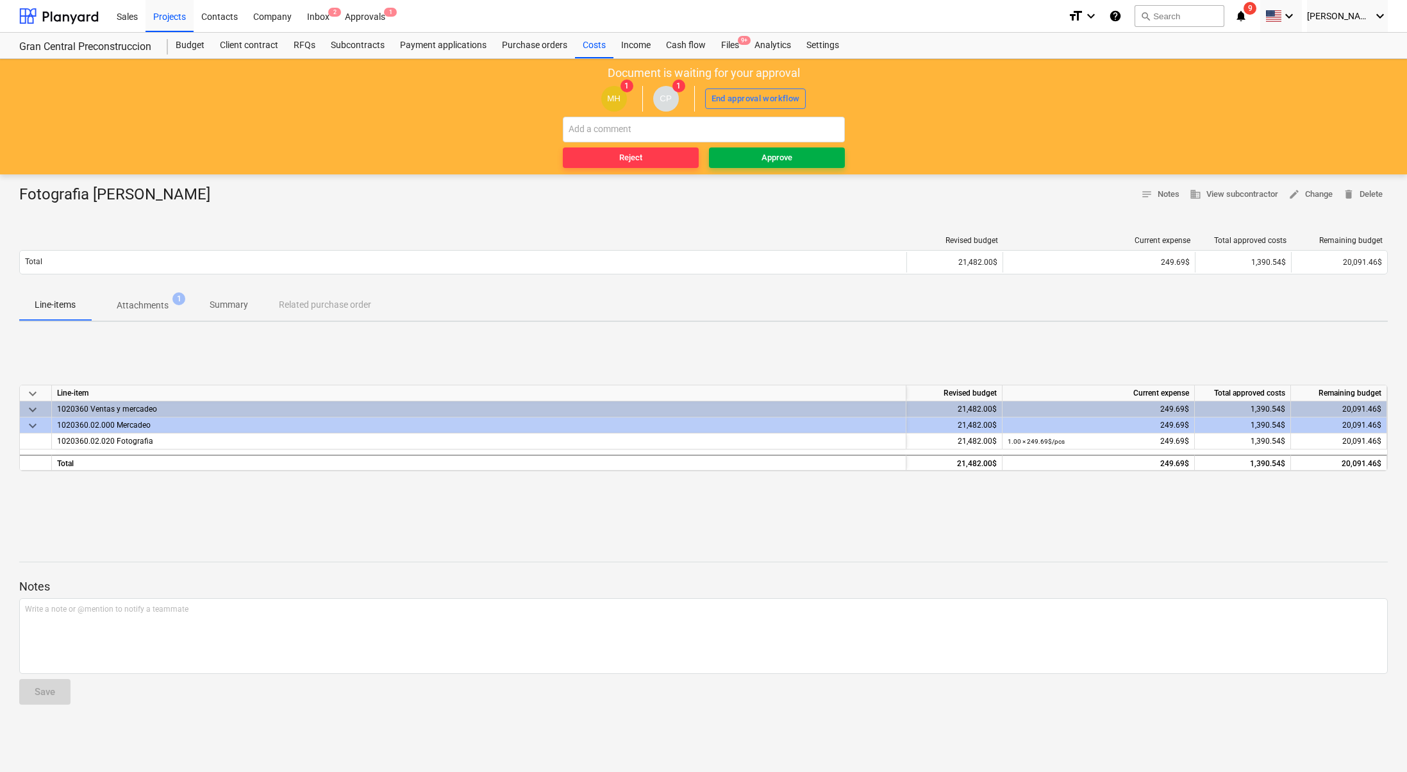
click at [748, 155] on span "Approve" at bounding box center [777, 158] width 126 height 15
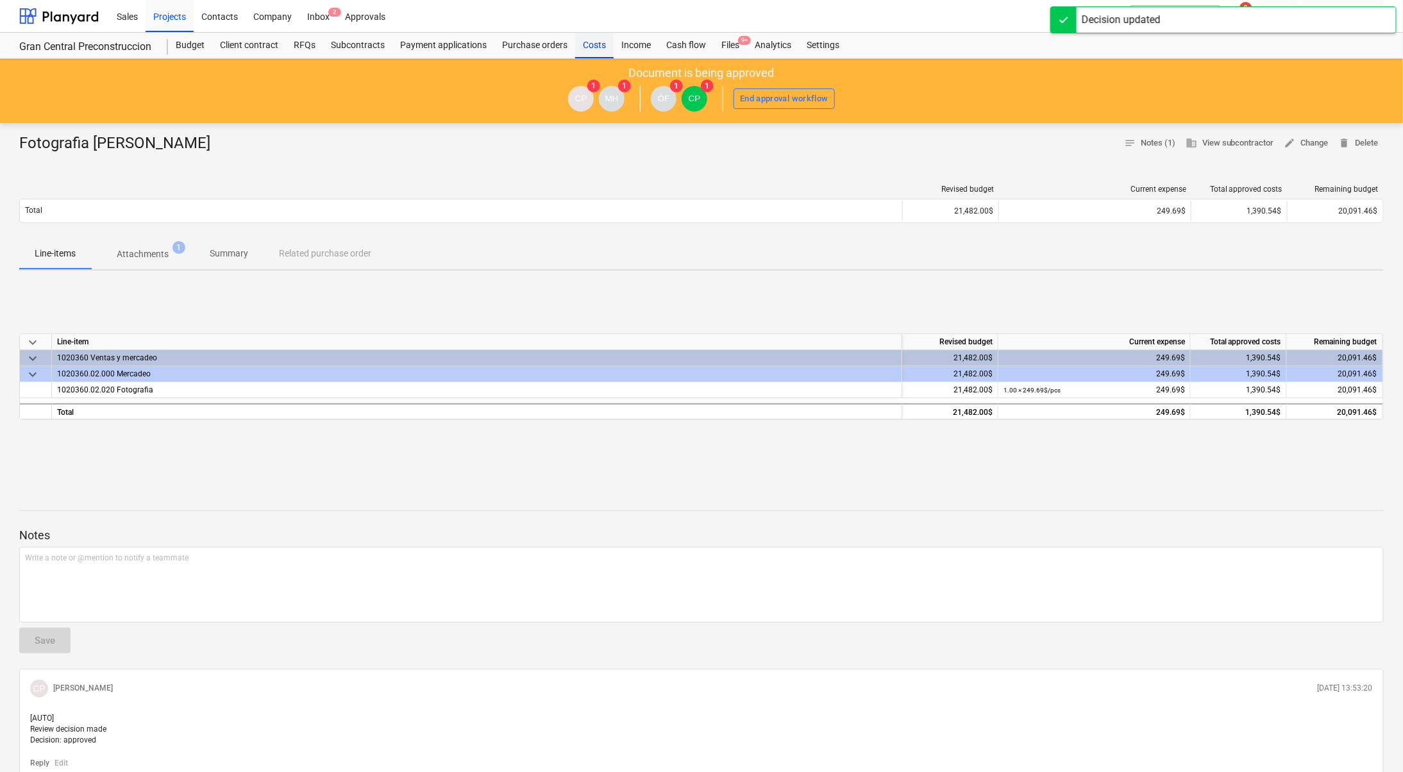
click at [591, 44] on div "Costs" at bounding box center [594, 46] width 38 height 26
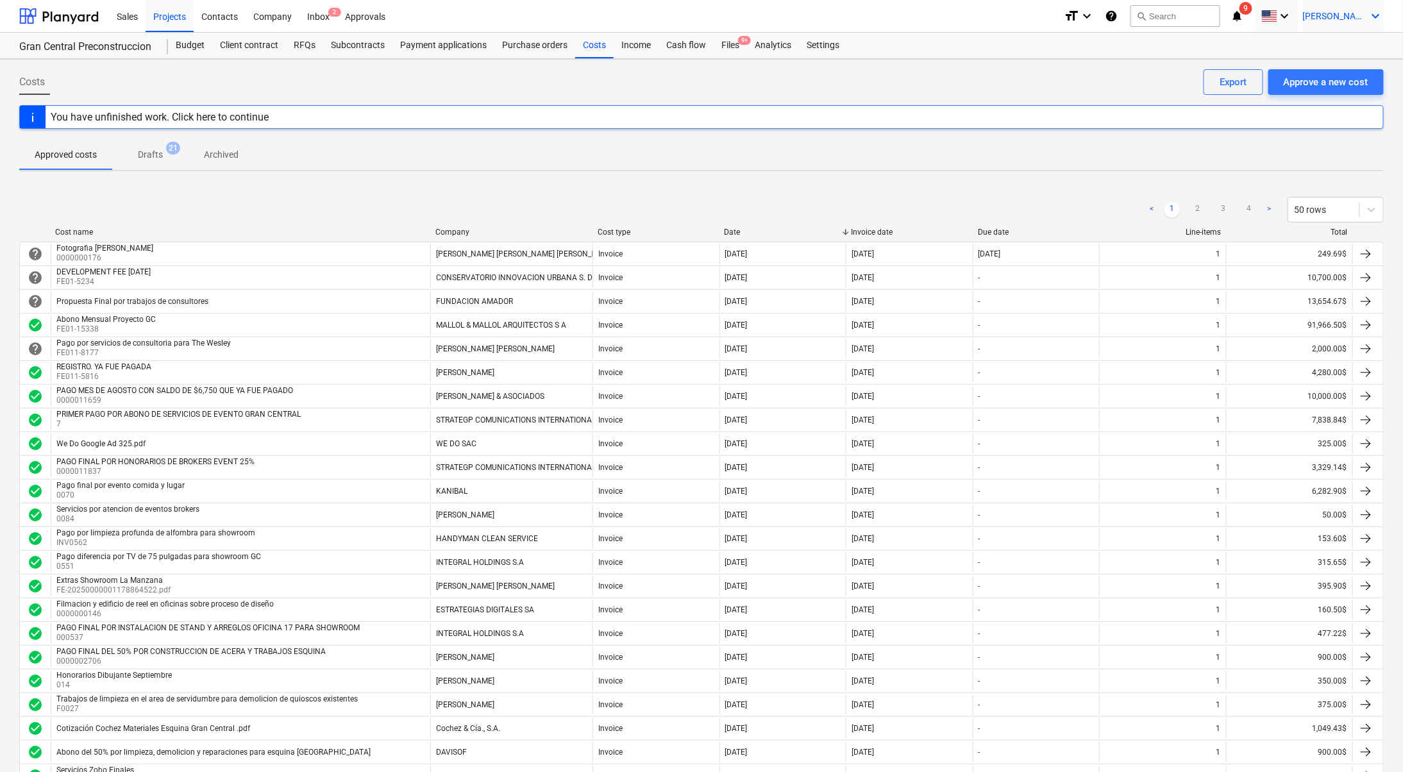
click at [1336, 20] on span "[PERSON_NAME]" at bounding box center [1335, 16] width 64 height 10
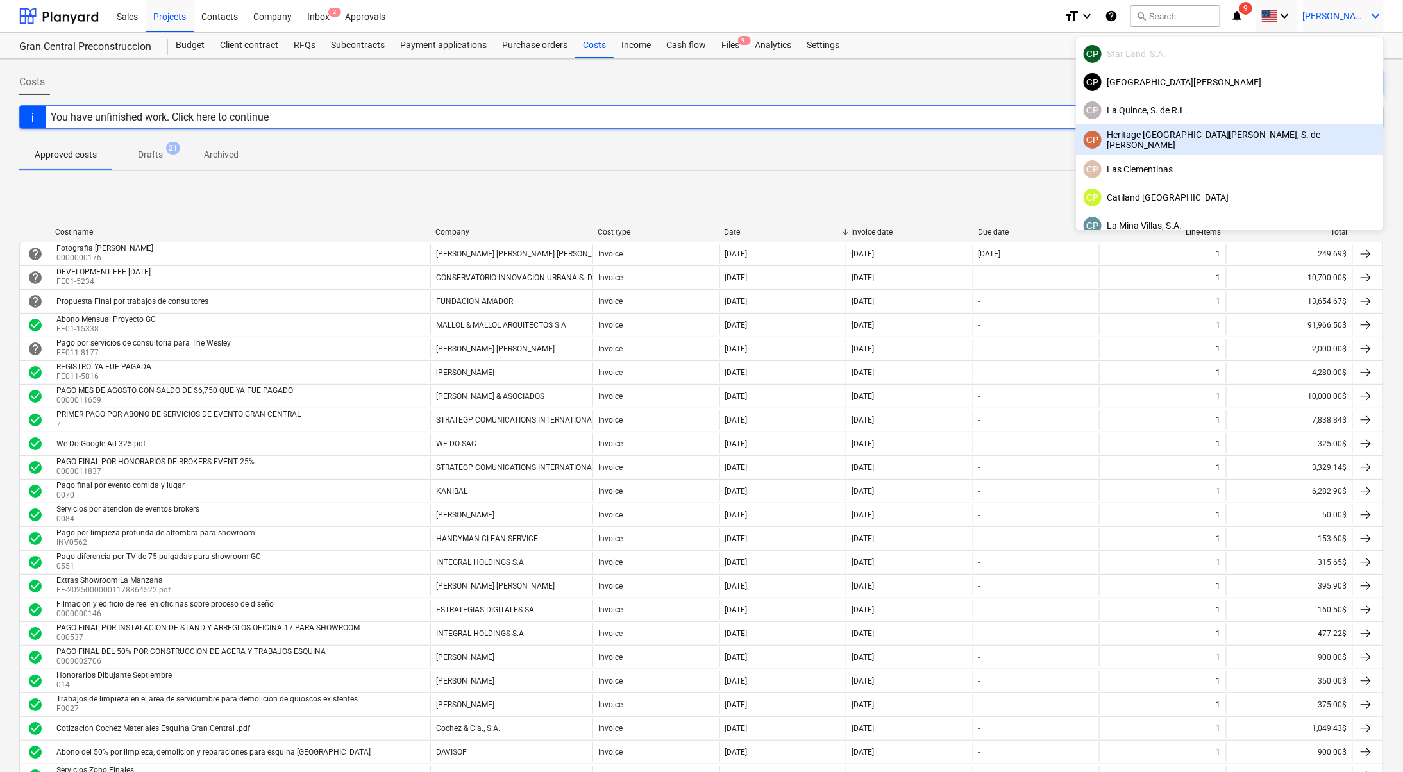
click at [1314, 149] on div "CP Heritage [GEOGRAPHIC_DATA][PERSON_NAME], S. de [PERSON_NAME]" at bounding box center [1230, 139] width 308 height 31
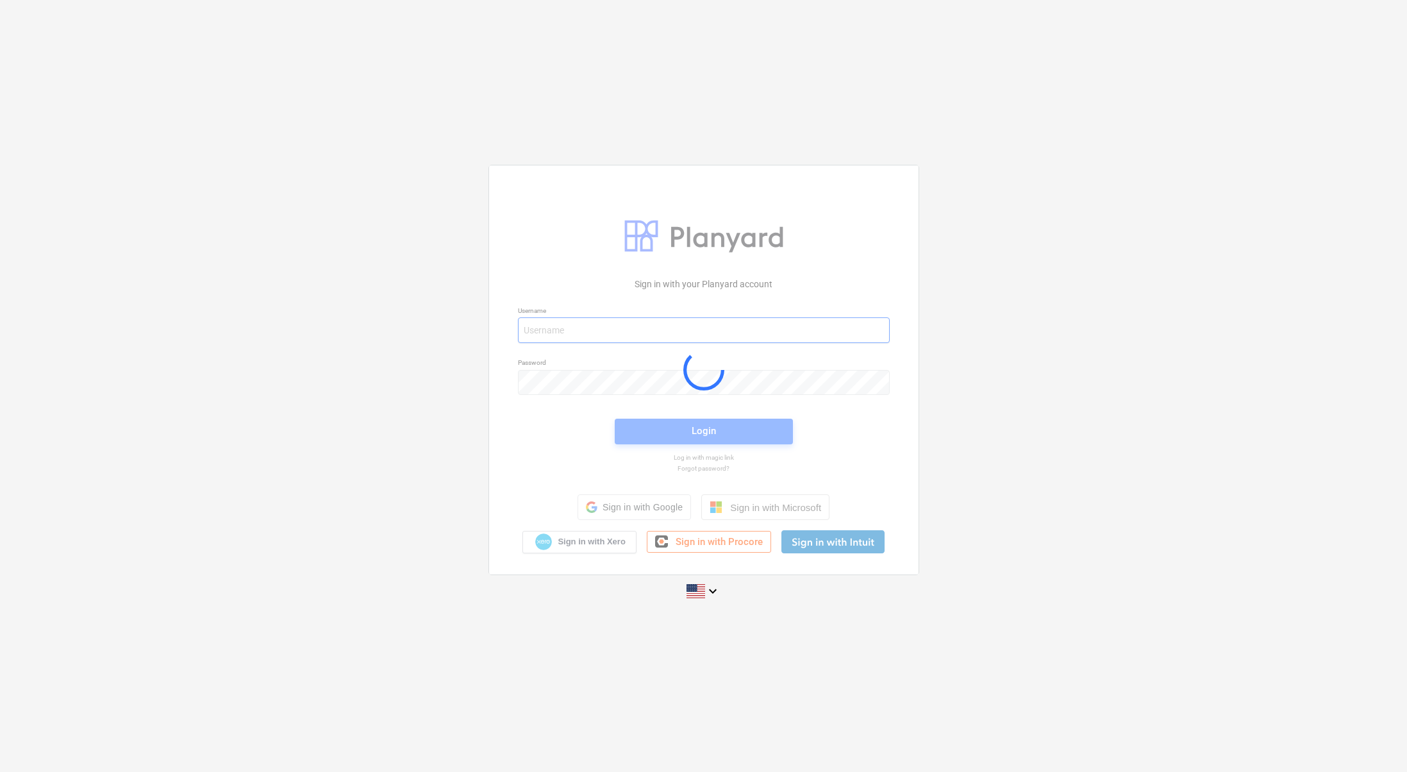
type input "[PERSON_NAME][EMAIL_ADDRESS][DOMAIN_NAME]"
